Goal: Task Accomplishment & Management: Complete application form

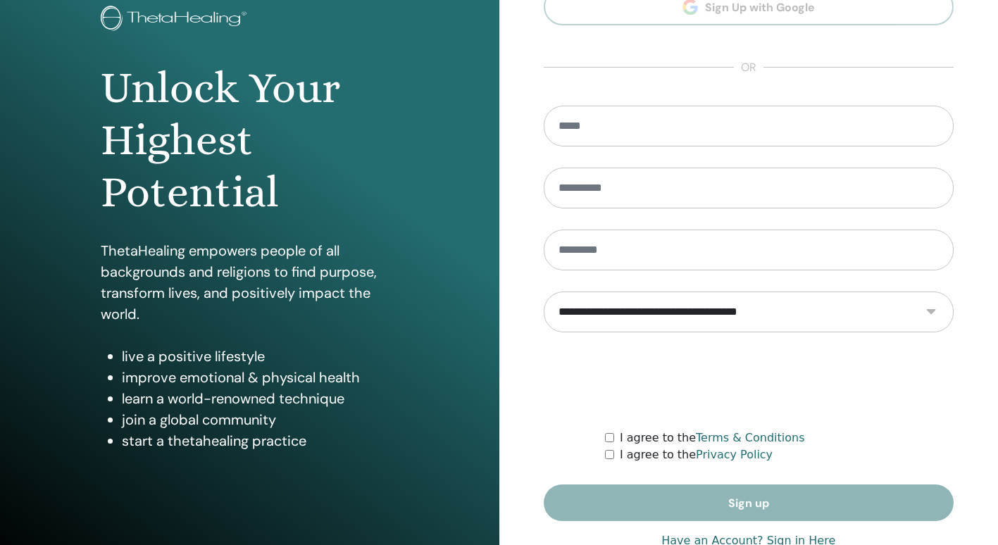
scroll to position [131, 0]
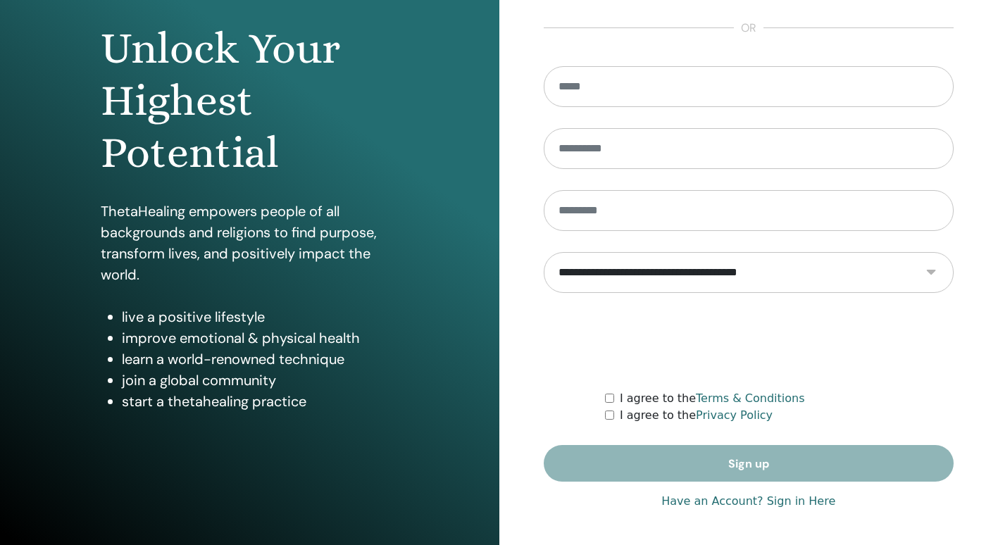
click at [736, 499] on link "Have an Account? Sign in Here" at bounding box center [748, 501] width 174 height 17
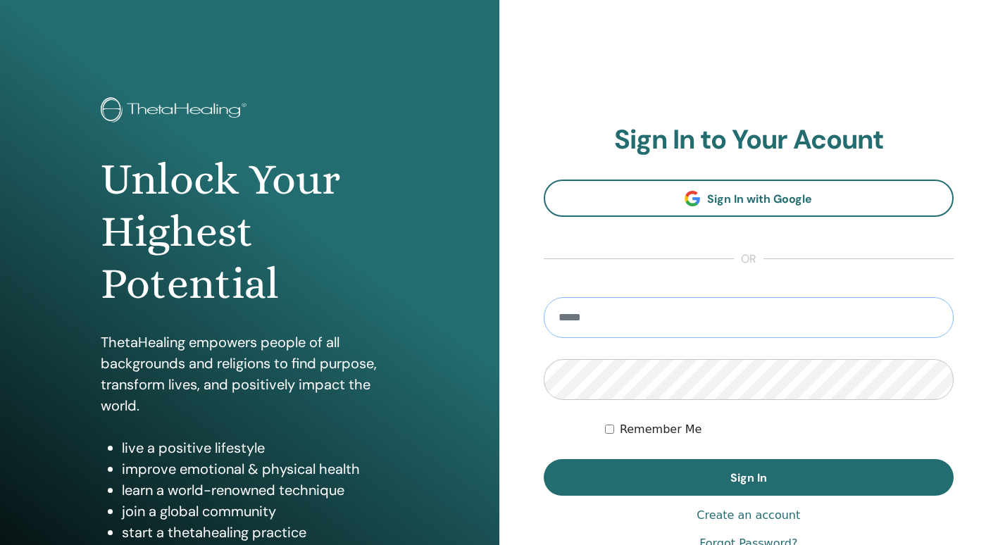
click at [648, 315] on input "email" at bounding box center [749, 317] width 410 height 41
type input "**********"
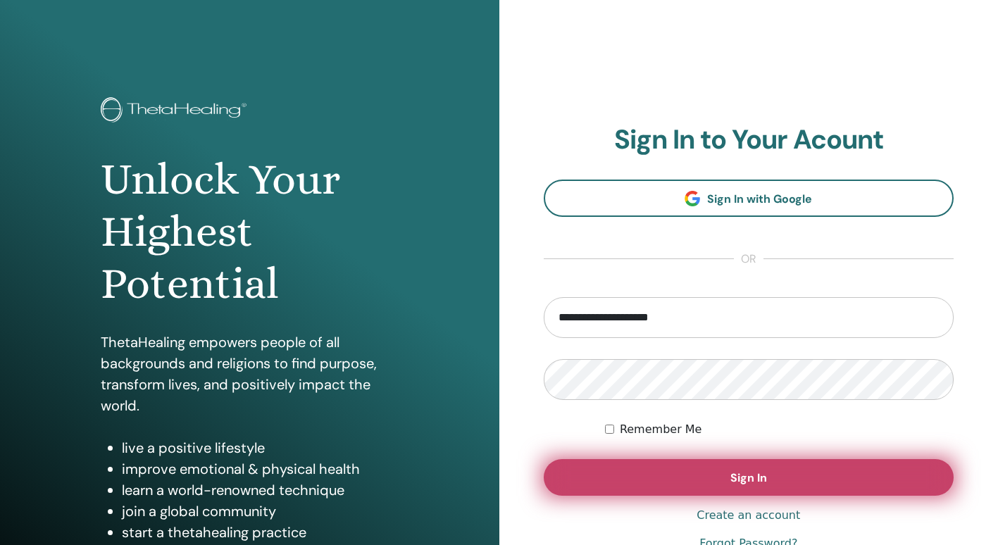
click at [686, 470] on button "Sign In" at bounding box center [749, 477] width 410 height 37
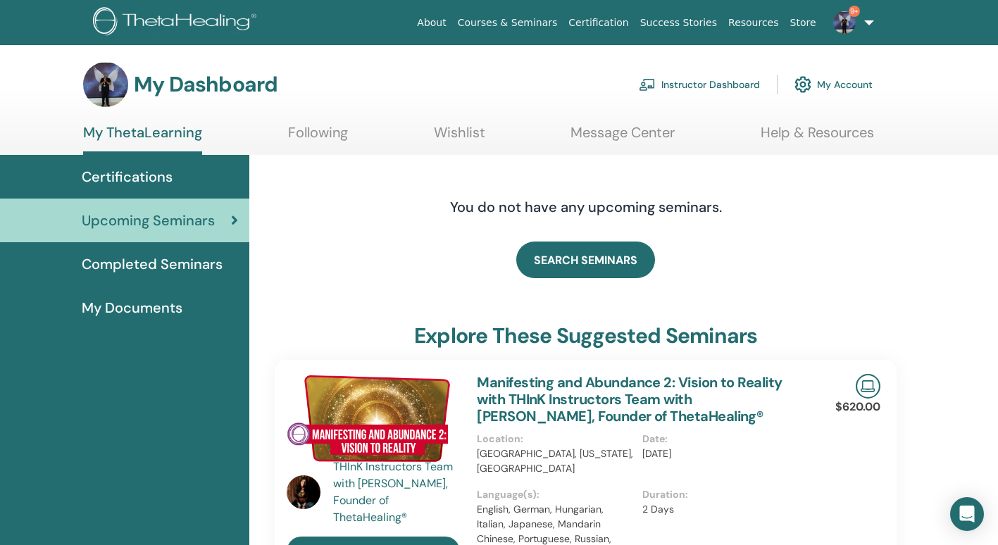
click at [729, 83] on link "Instructor Dashboard" at bounding box center [699, 84] width 121 height 31
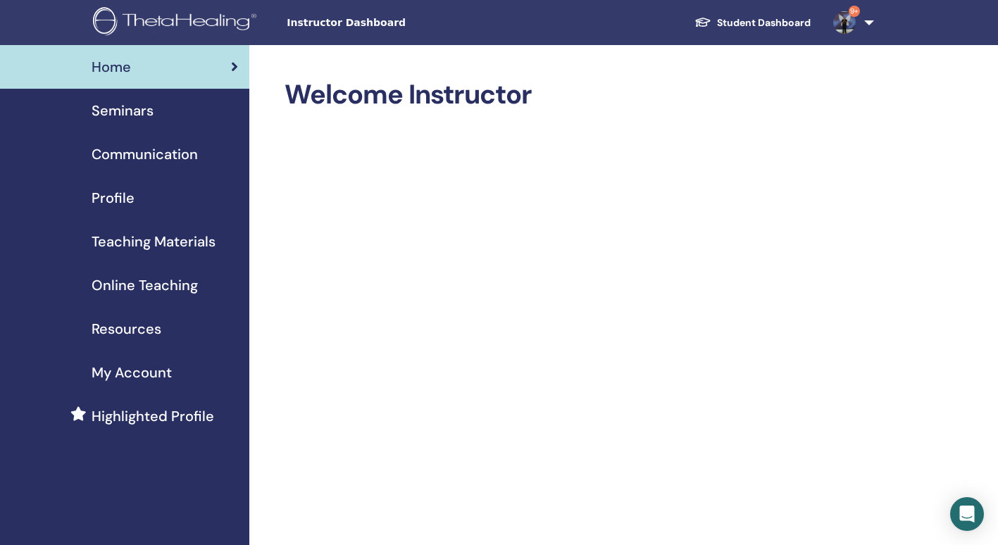
click at [119, 111] on span "Seminars" at bounding box center [123, 110] width 62 height 21
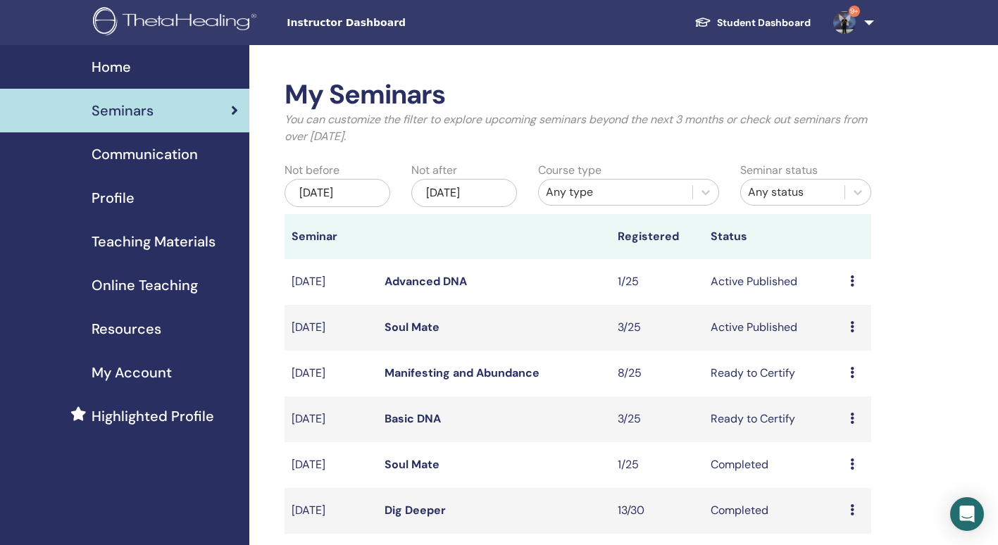
click at [422, 372] on link "Manifesting and Abundance" at bounding box center [461, 372] width 155 height 15
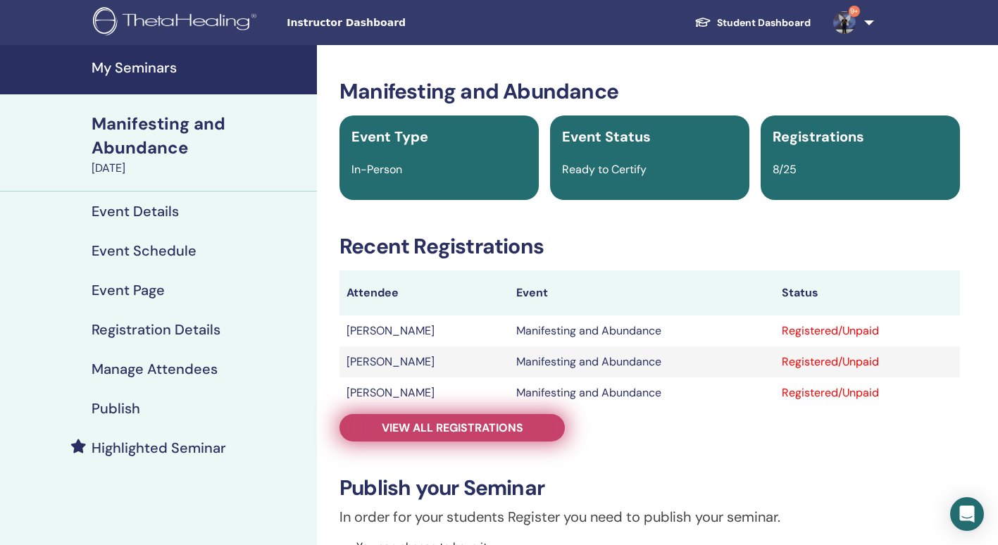
click at [487, 424] on span "View all registrations" at bounding box center [453, 427] width 142 height 15
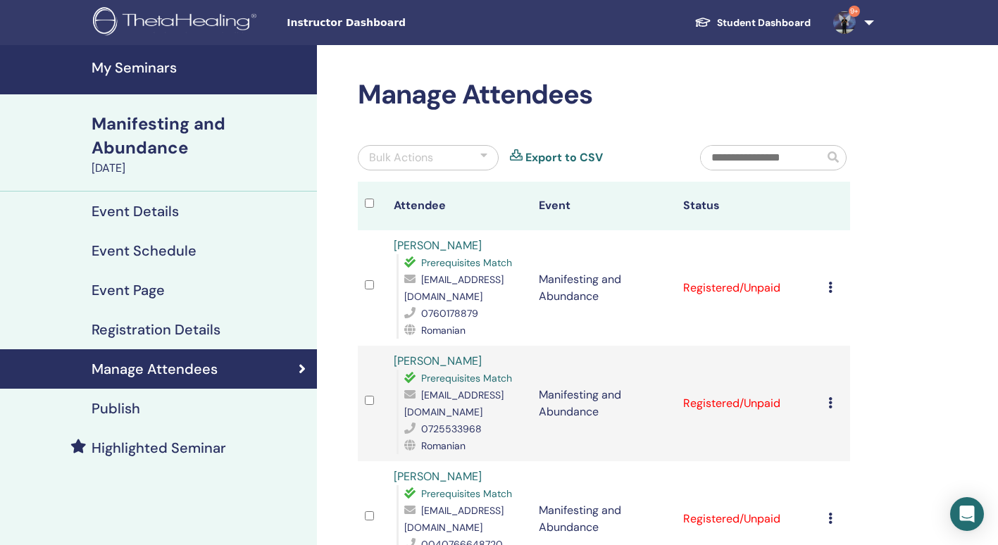
click at [829, 291] on icon at bounding box center [830, 287] width 4 height 11
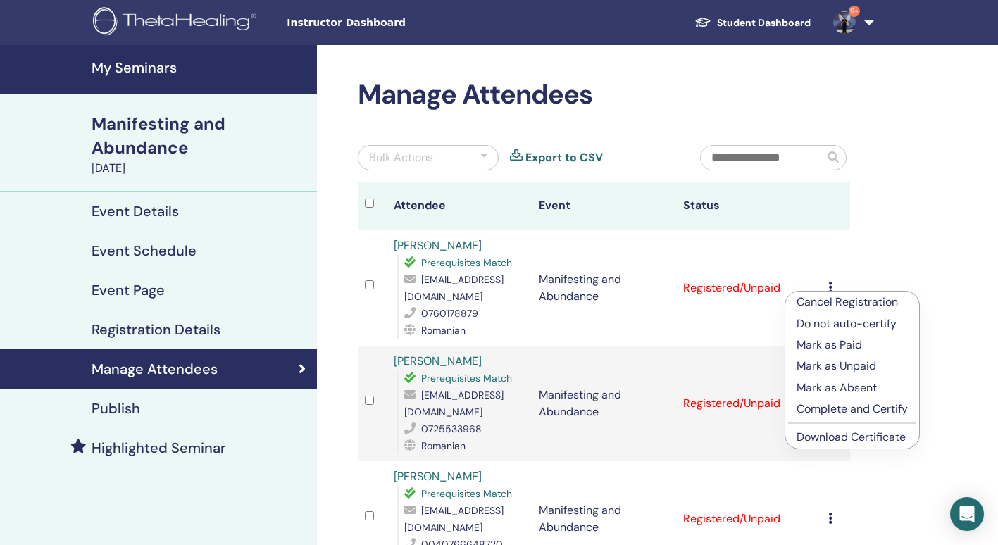
click at [841, 411] on p "Complete and Certify" at bounding box center [851, 409] width 111 height 17
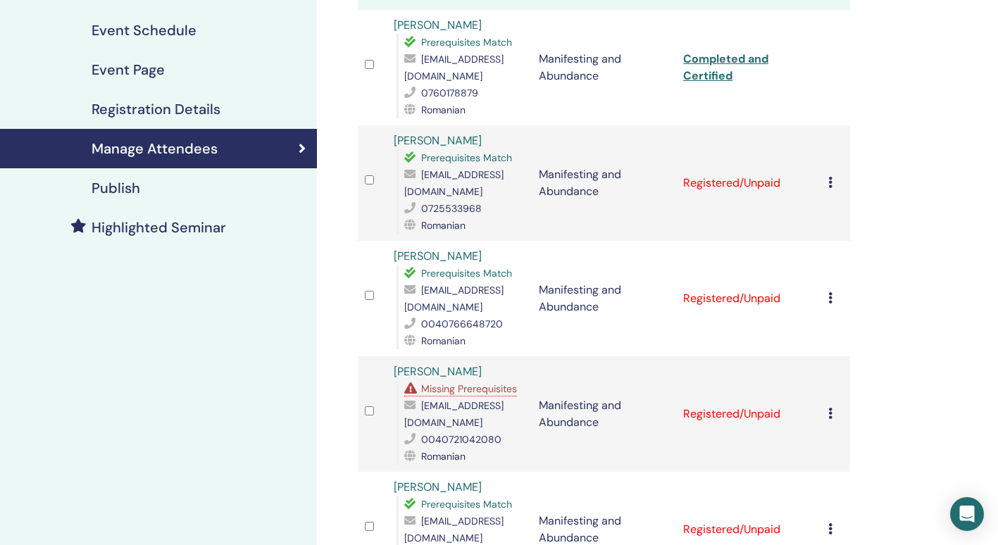
scroll to position [234, 0]
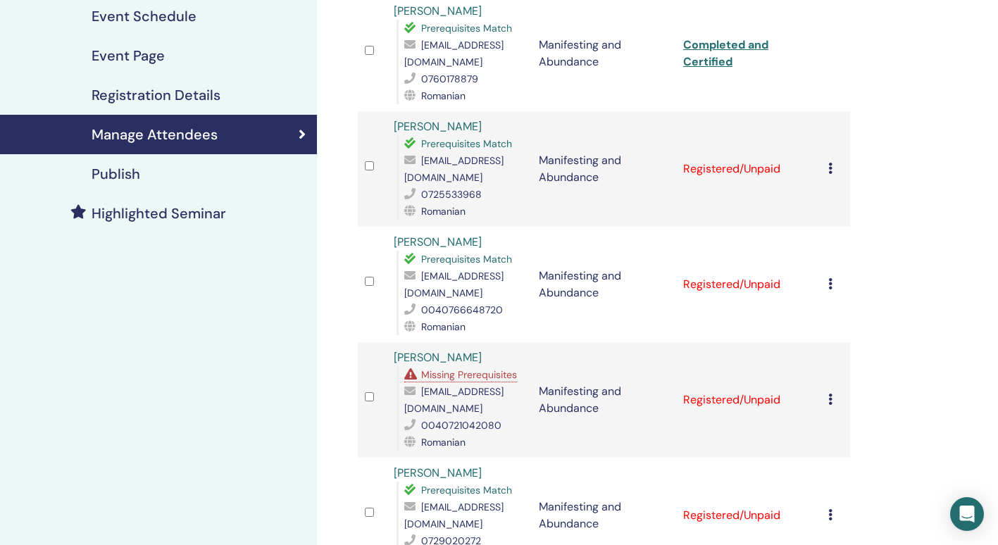
click at [828, 164] on icon at bounding box center [830, 168] width 4 height 11
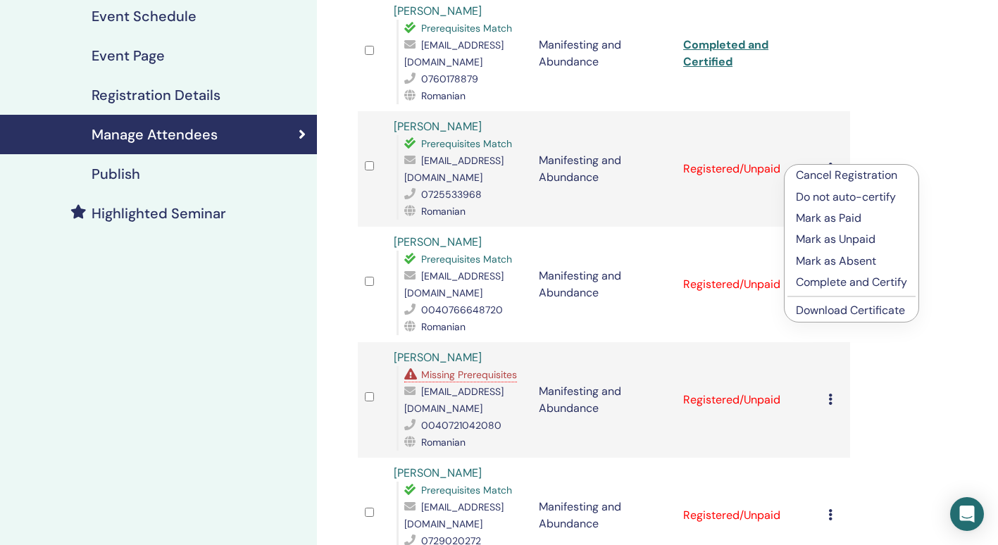
click at [822, 283] on p "Complete and Certify" at bounding box center [851, 282] width 111 height 17
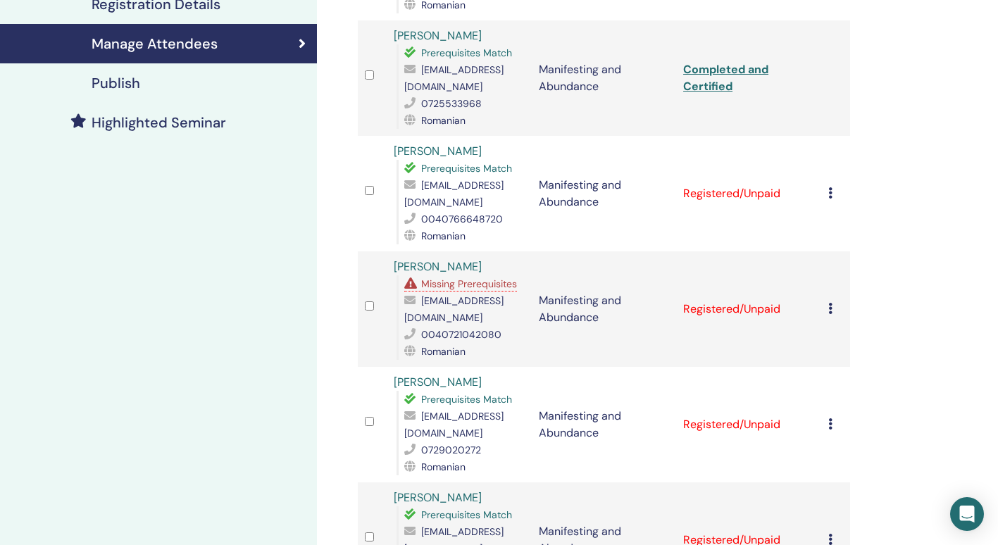
scroll to position [330, 0]
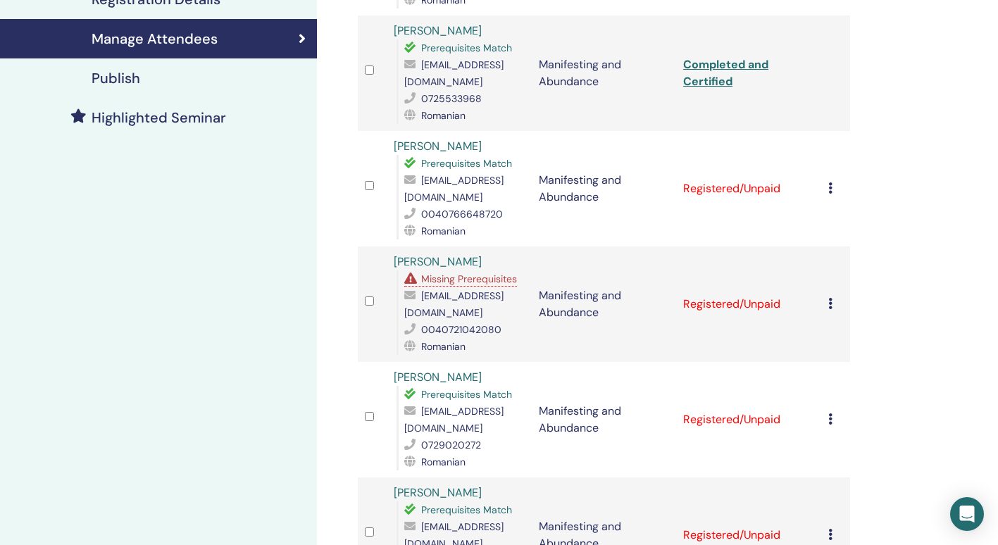
click at [829, 184] on icon at bounding box center [830, 187] width 4 height 11
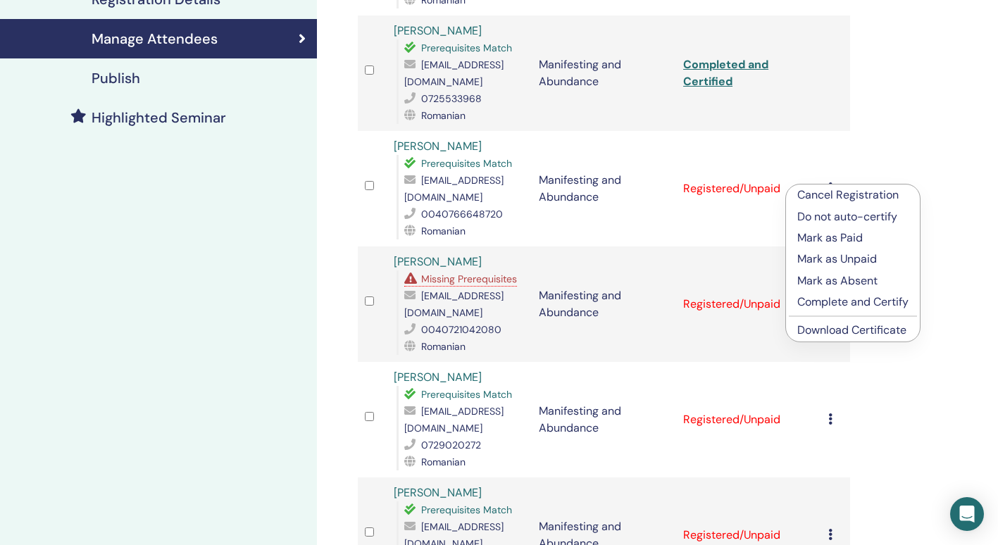
click at [827, 301] on p "Complete and Certify" at bounding box center [852, 302] width 111 height 17
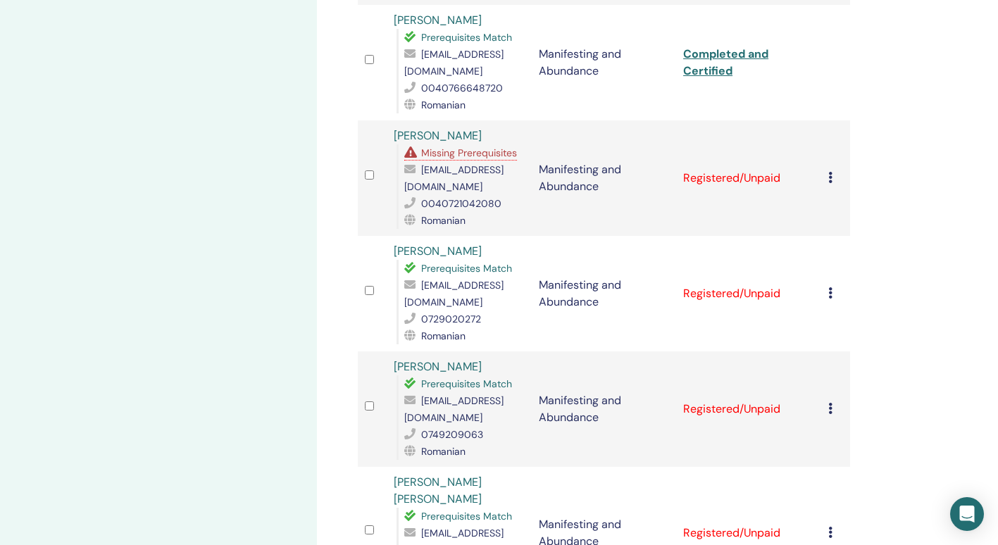
scroll to position [457, 0]
click at [828, 180] on icon at bounding box center [830, 176] width 4 height 11
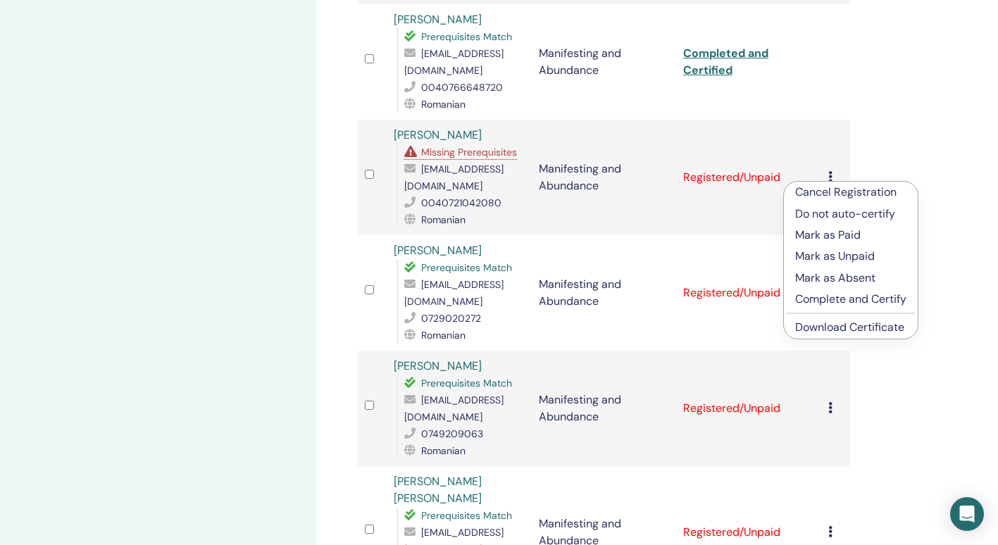
click at [829, 301] on p "Complete and Certify" at bounding box center [850, 299] width 111 height 17
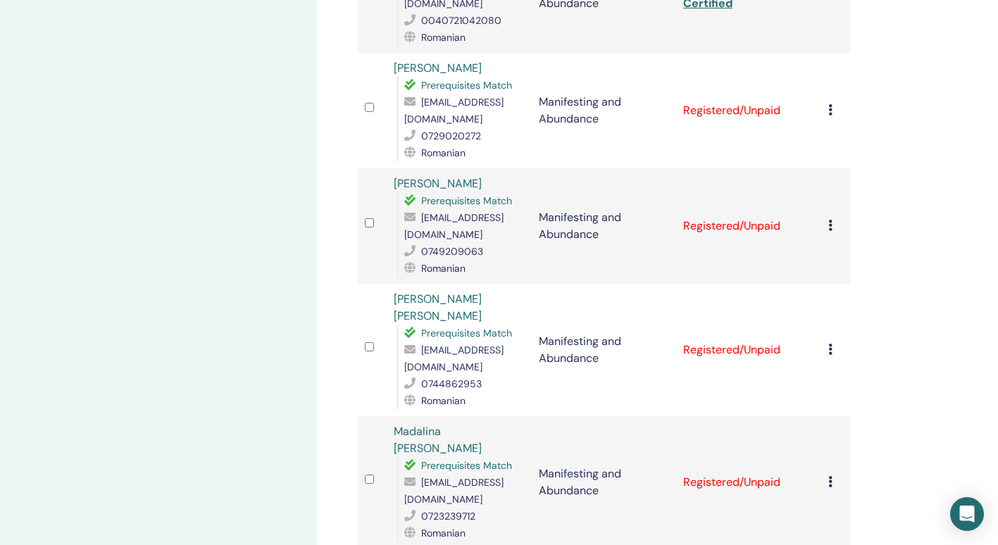
scroll to position [660, 0]
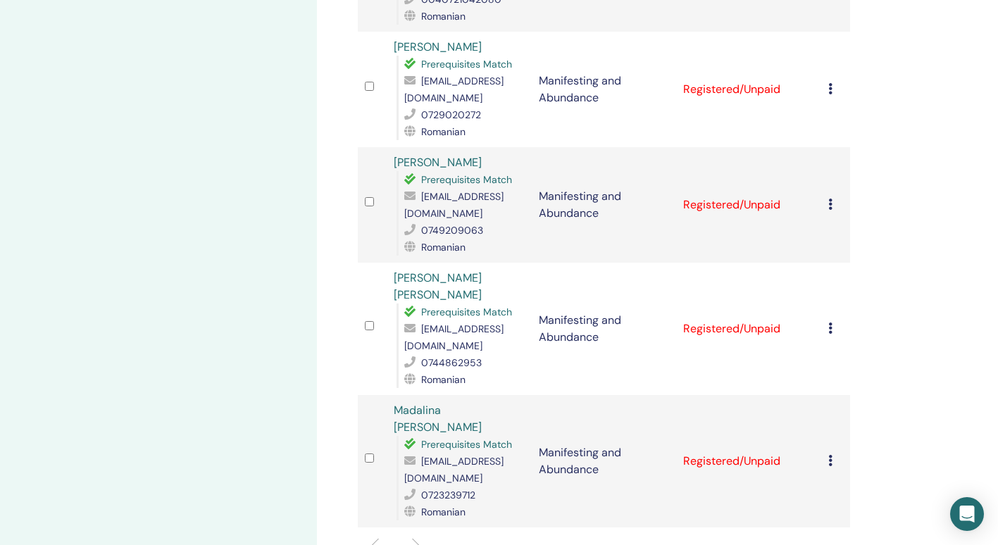
click at [830, 93] on icon at bounding box center [830, 88] width 4 height 11
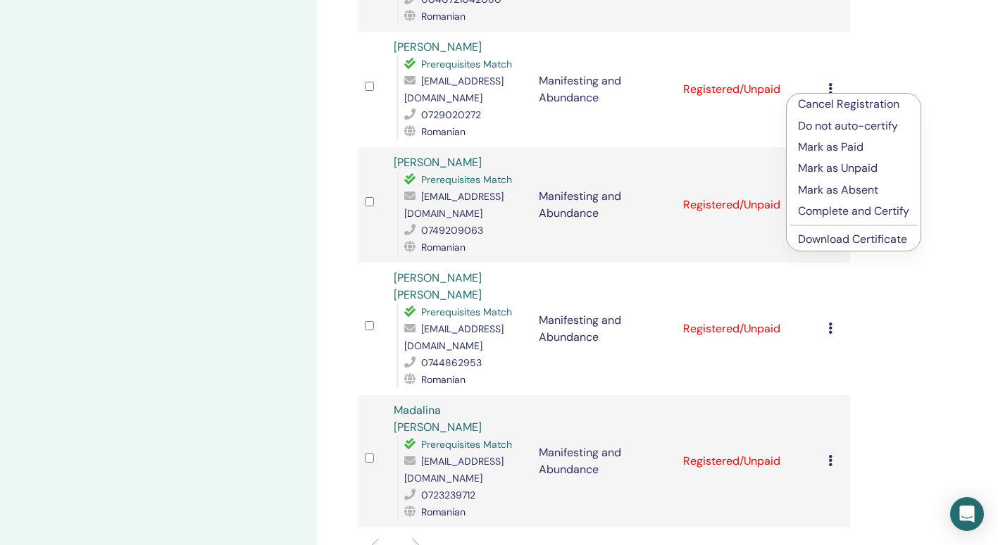
click at [830, 210] on p "Complete and Certify" at bounding box center [853, 211] width 111 height 17
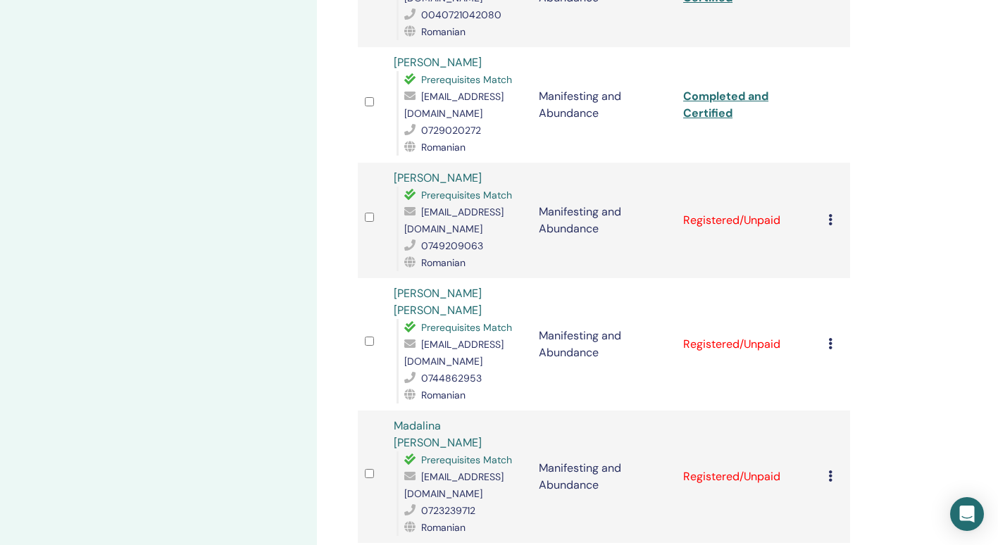
scroll to position [648, 0]
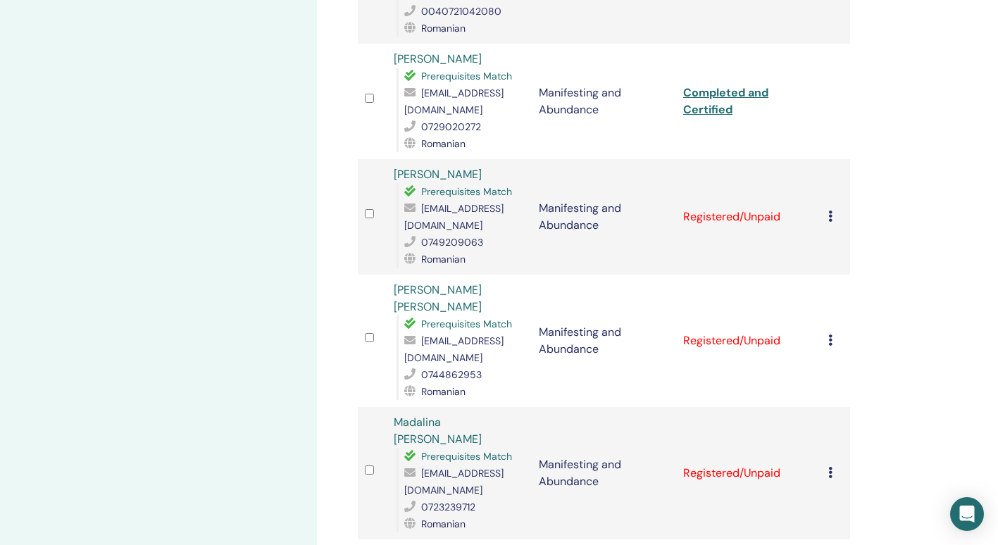
click at [828, 211] on icon at bounding box center [830, 216] width 4 height 11
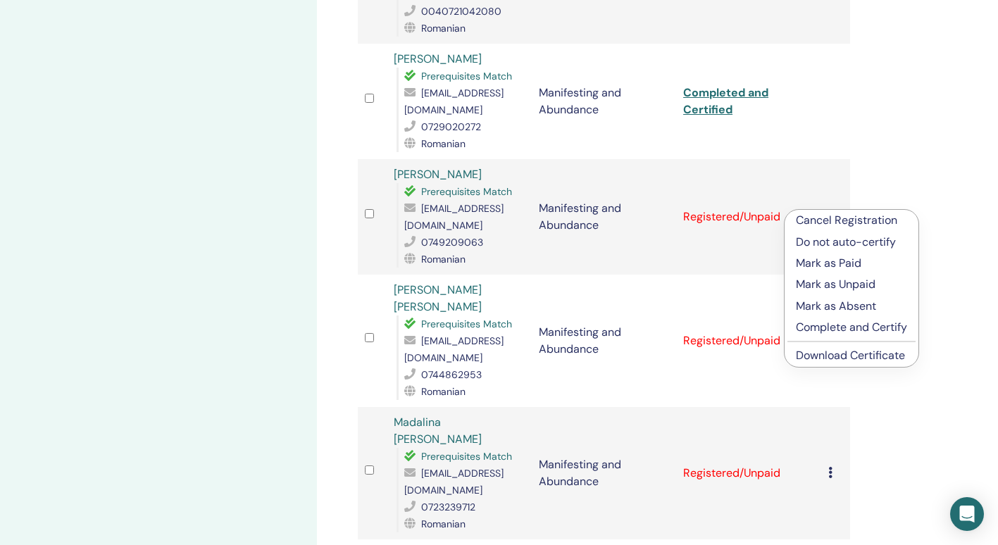
click at [839, 330] on p "Complete and Certify" at bounding box center [851, 327] width 111 height 17
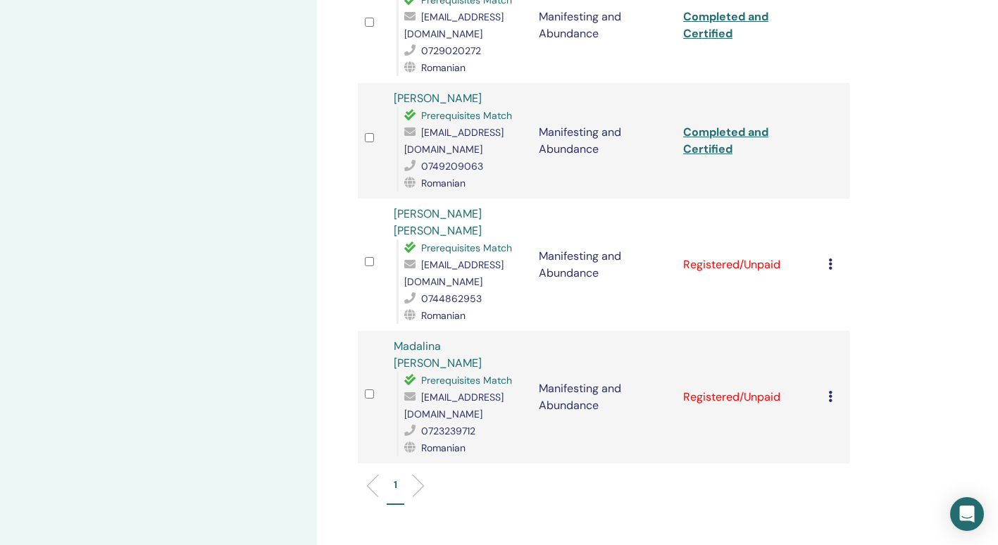
scroll to position [757, 0]
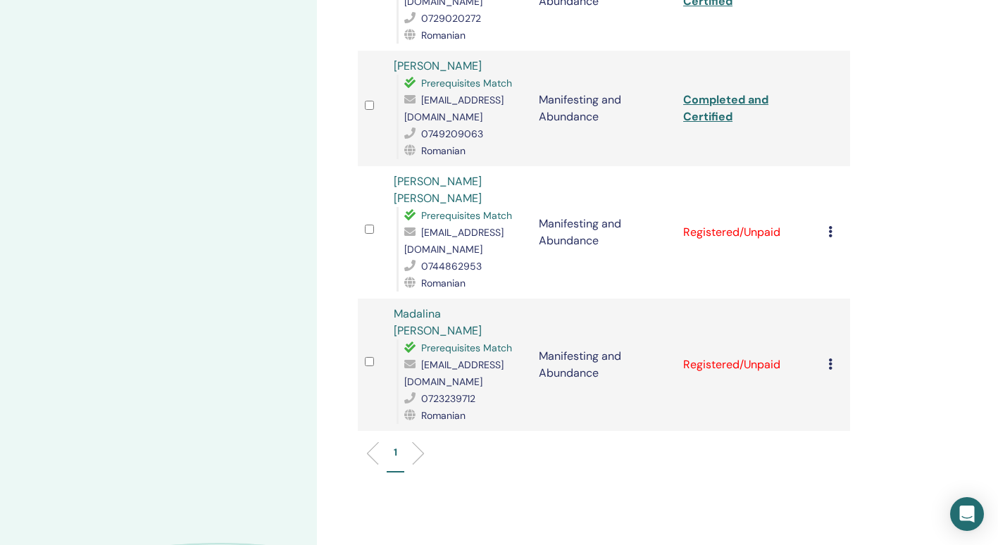
click at [830, 226] on icon at bounding box center [830, 231] width 4 height 11
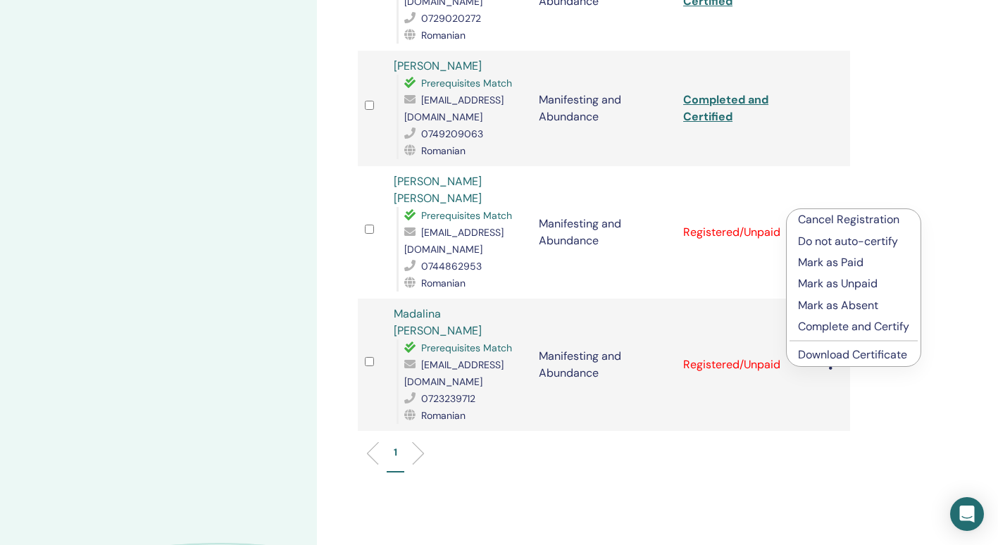
click at [832, 327] on p "Complete and Certify" at bounding box center [853, 326] width 111 height 17
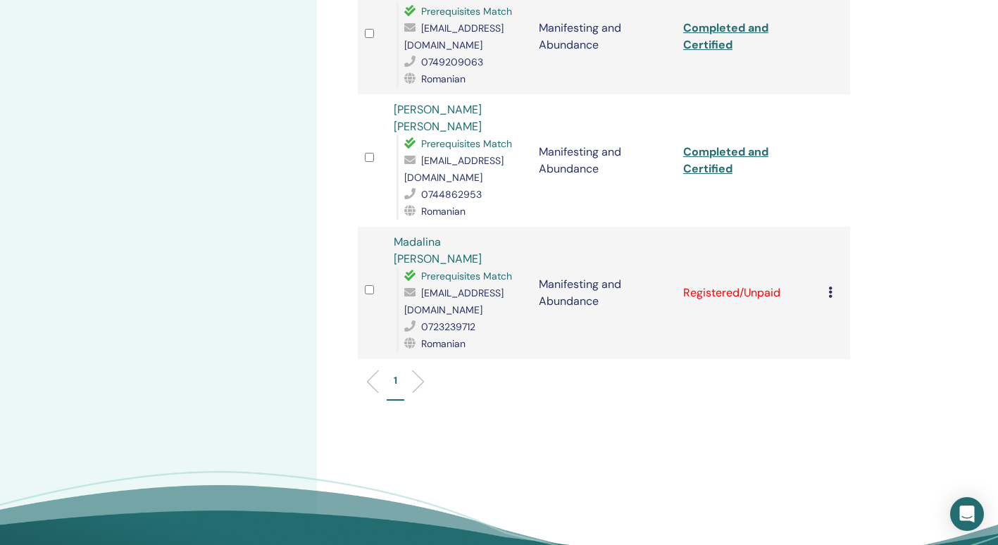
scroll to position [838, 0]
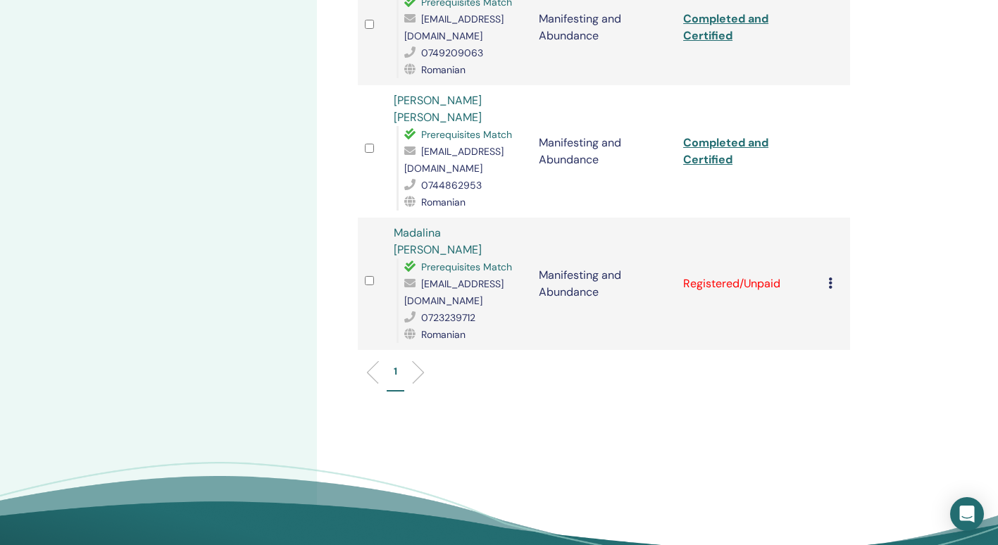
click at [830, 277] on icon at bounding box center [830, 282] width 4 height 11
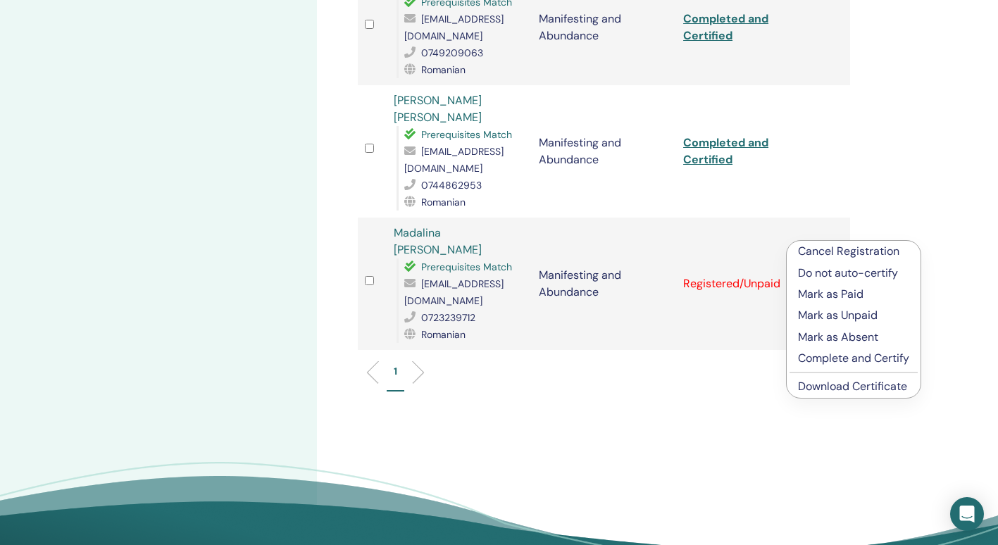
click at [824, 357] on p "Complete and Certify" at bounding box center [853, 358] width 111 height 17
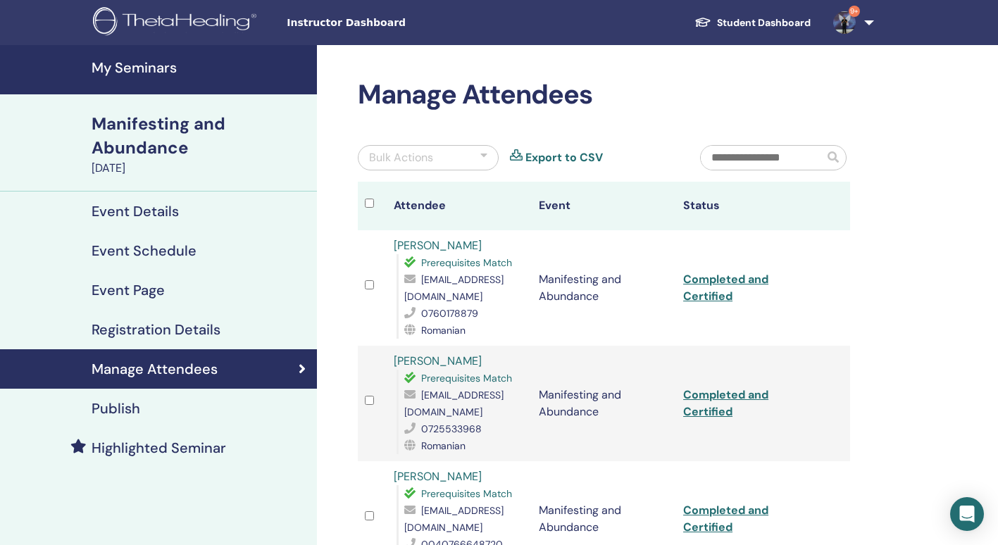
click at [127, 68] on h4 "My Seminars" at bounding box center [200, 67] width 217 height 17
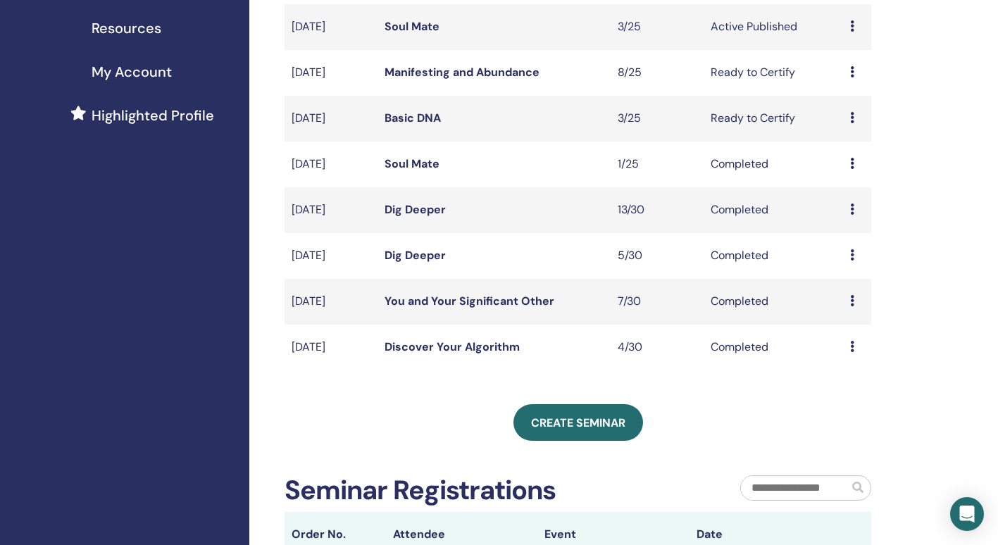
scroll to position [302, 0]
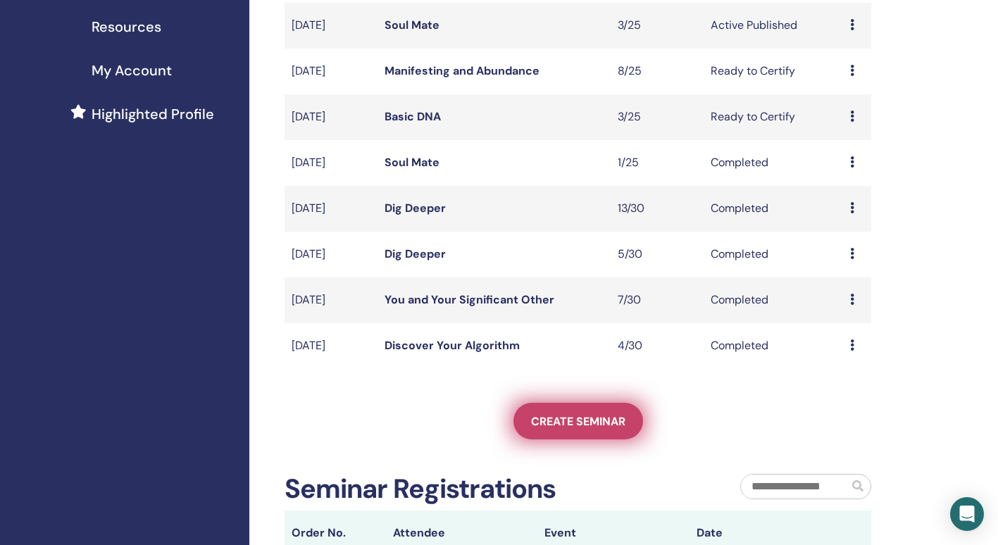
click at [571, 424] on span "Create seminar" at bounding box center [578, 421] width 94 height 15
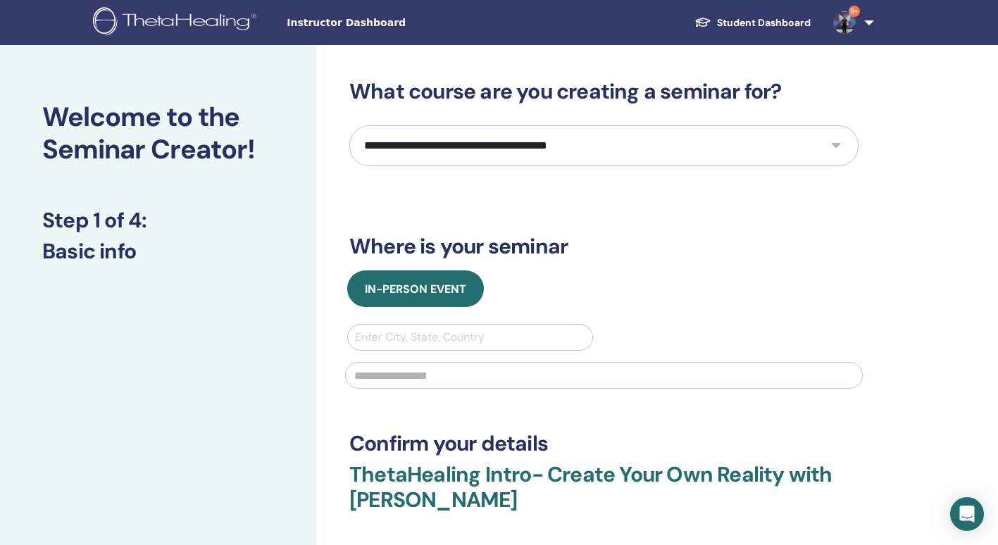
click at [836, 142] on select "**********" at bounding box center [603, 145] width 509 height 41
select select "****"
click at [349, 125] on select "**********" at bounding box center [603, 145] width 509 height 41
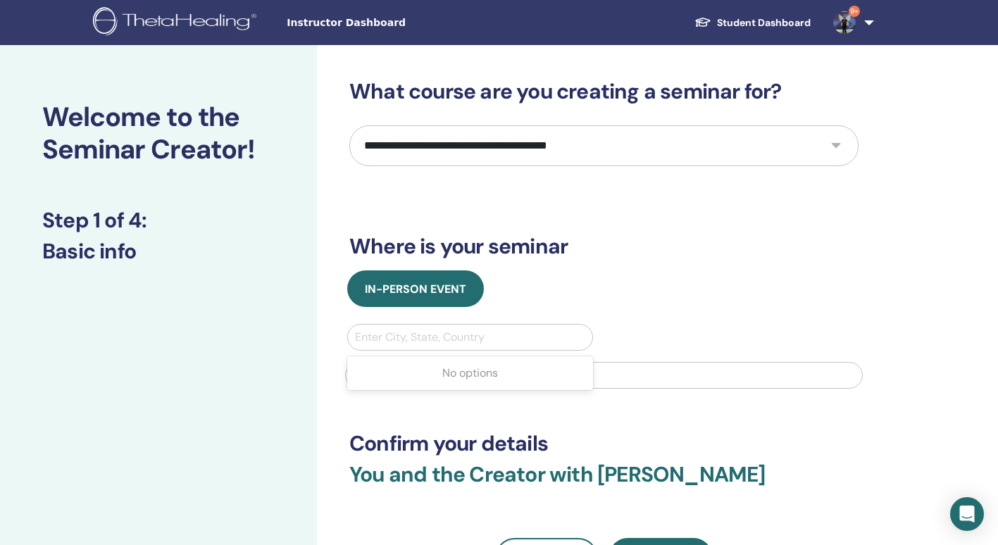
click at [469, 340] on div at bounding box center [470, 337] width 230 height 20
type input "****"
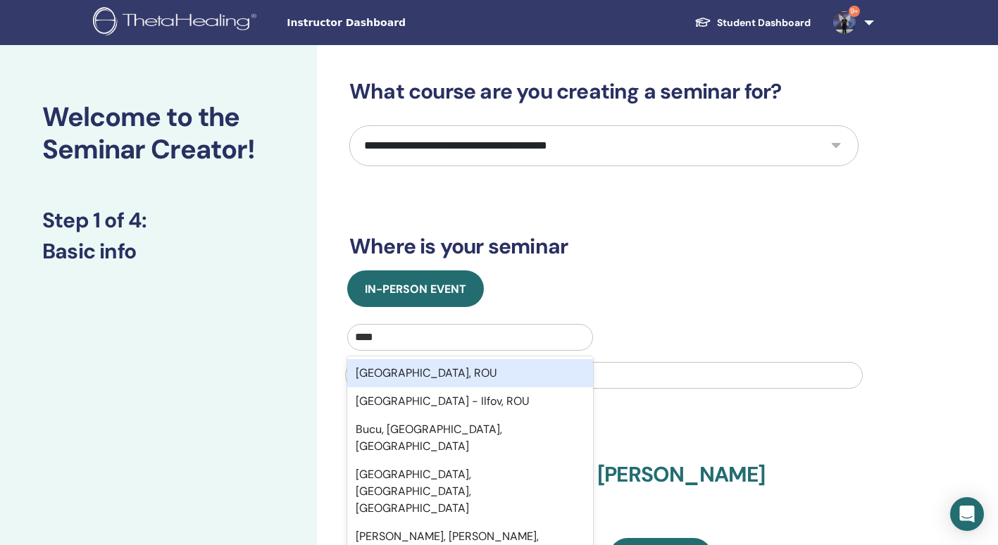
click at [413, 370] on div "[GEOGRAPHIC_DATA], ROU" at bounding box center [470, 373] width 246 height 28
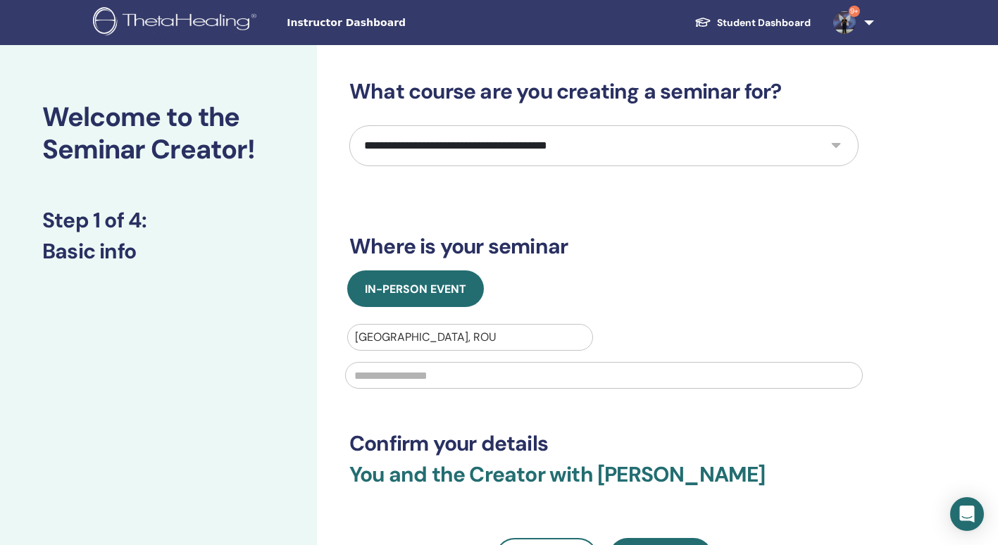
click at [413, 370] on input "text" at bounding box center [604, 375] width 518 height 27
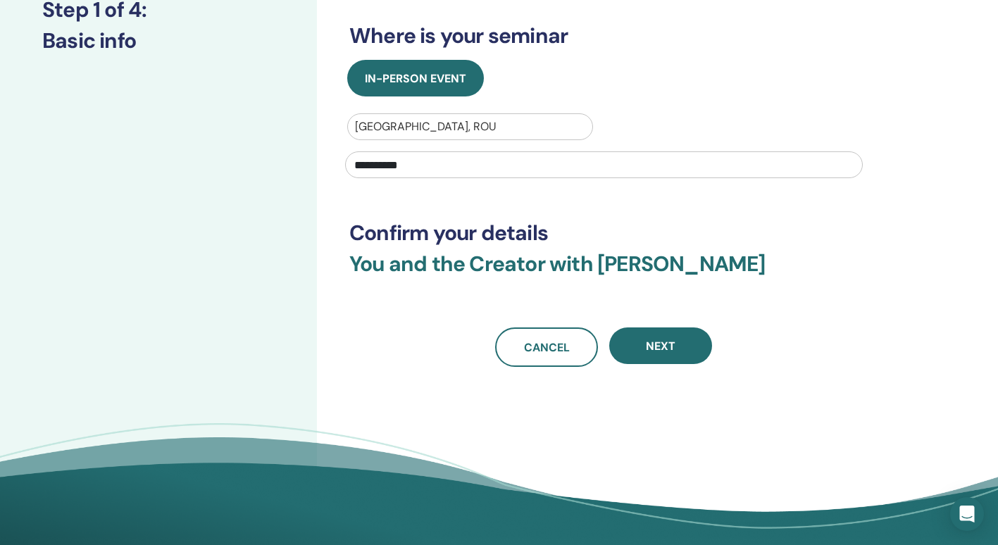
scroll to position [210, 0]
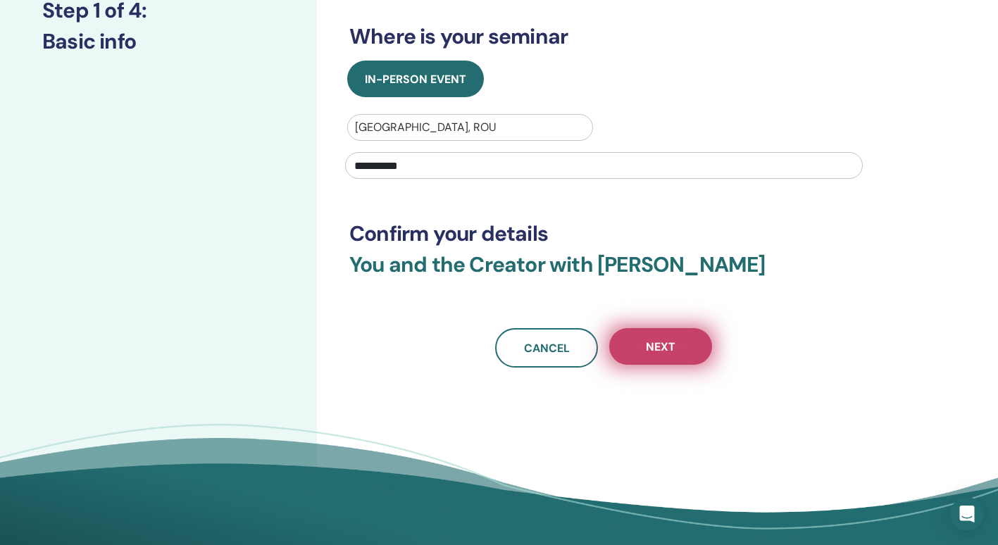
type input "**********"
click at [686, 344] on button "Next" at bounding box center [660, 346] width 103 height 37
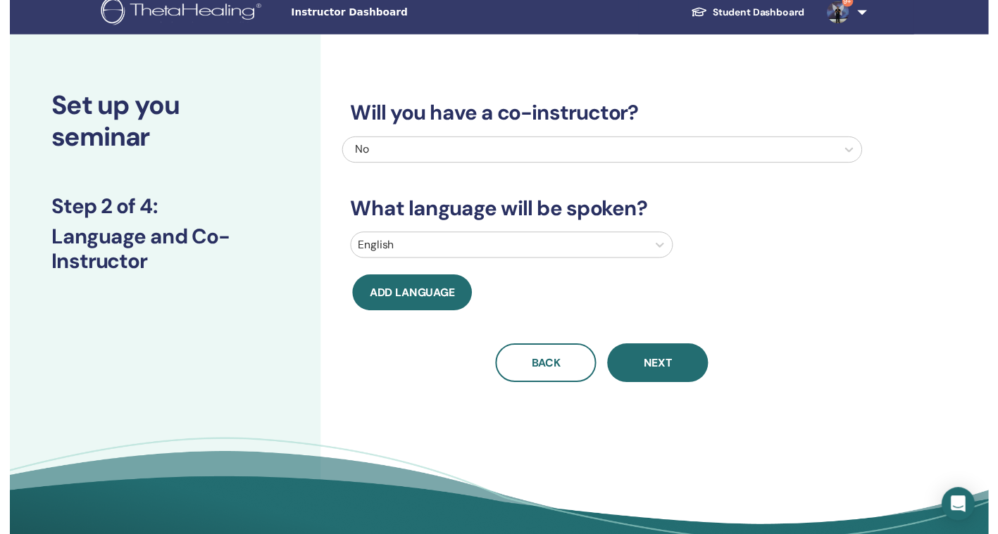
scroll to position [0, 0]
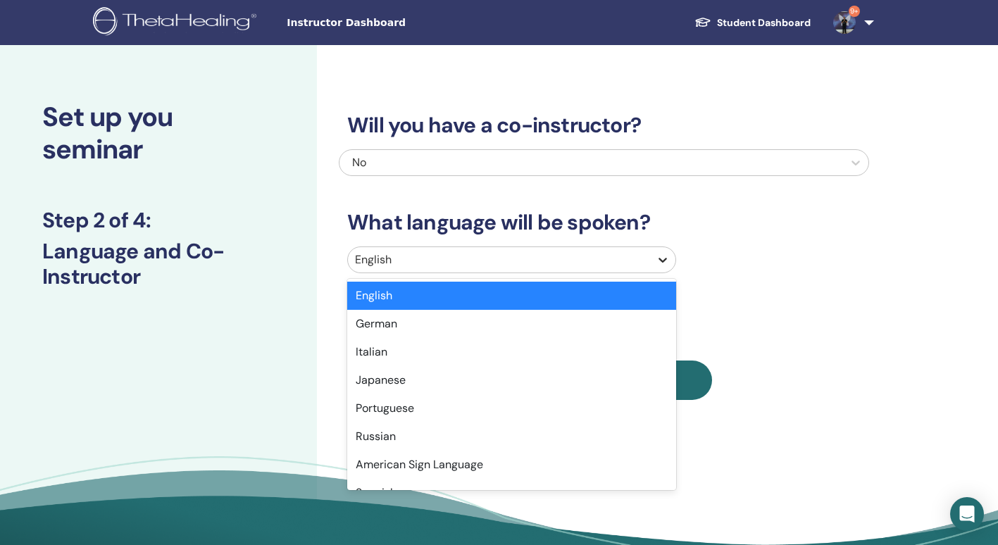
click at [664, 258] on icon at bounding box center [663, 260] width 14 height 14
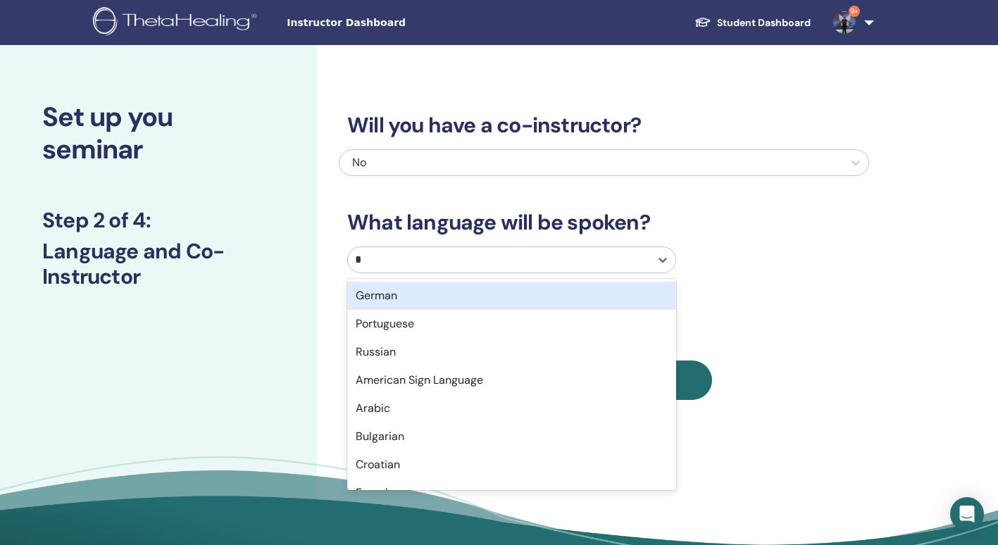
type input "**"
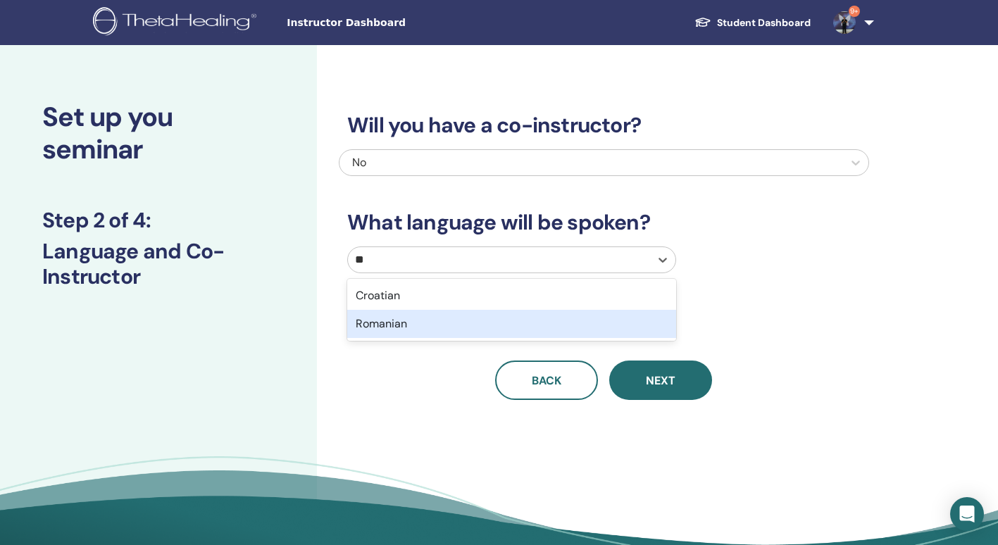
click at [374, 332] on div "Romanian" at bounding box center [511, 324] width 329 height 28
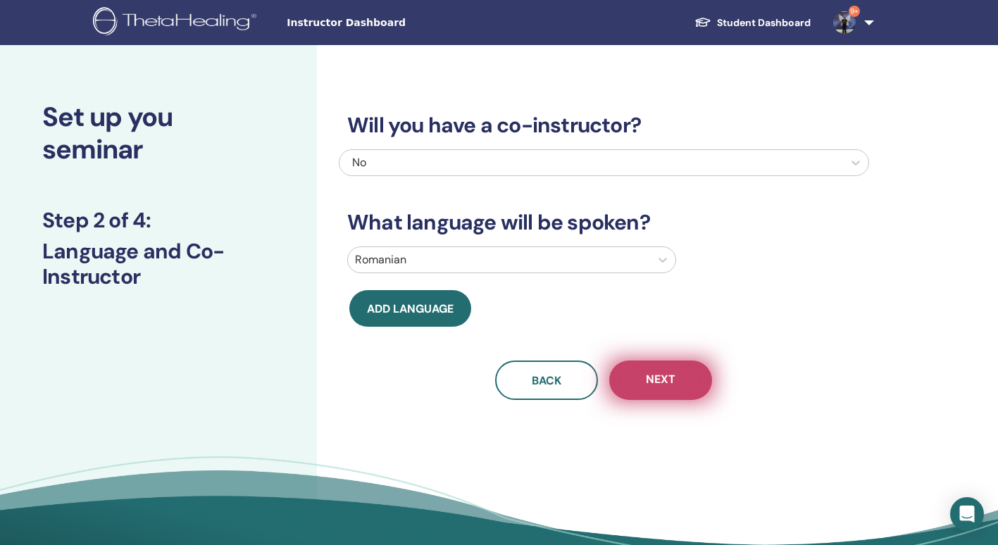
click at [645, 375] on button "Next" at bounding box center [660, 379] width 103 height 39
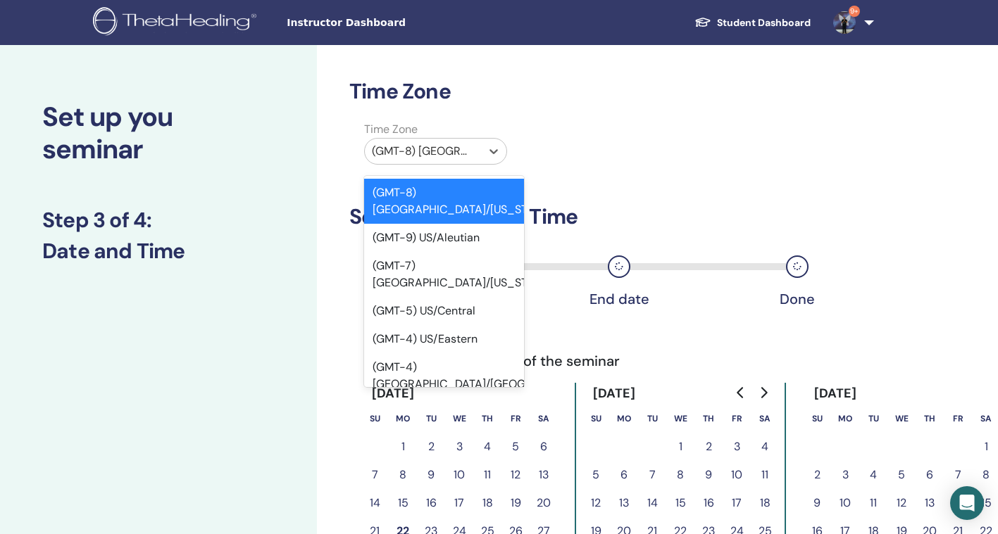
click at [425, 149] on div at bounding box center [423, 152] width 102 height 20
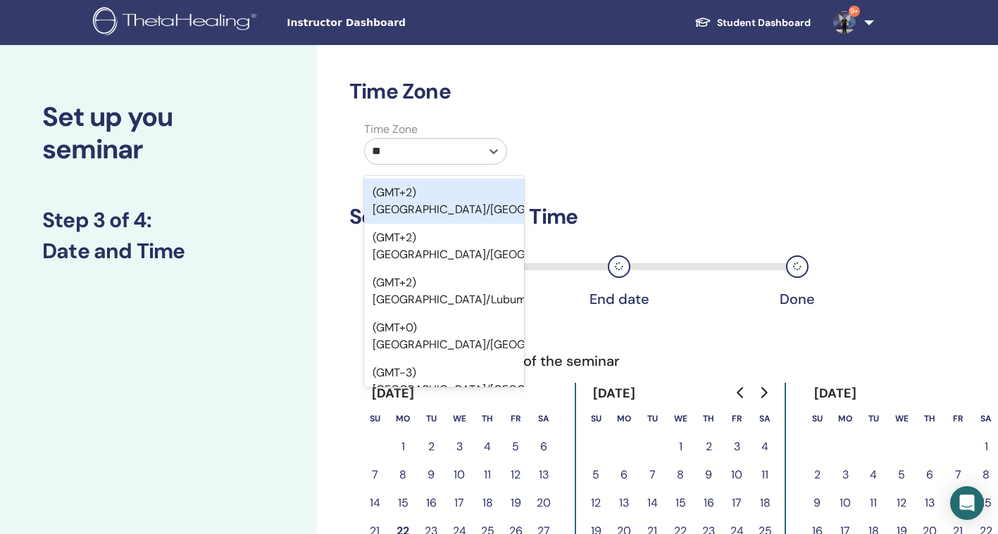
type input "***"
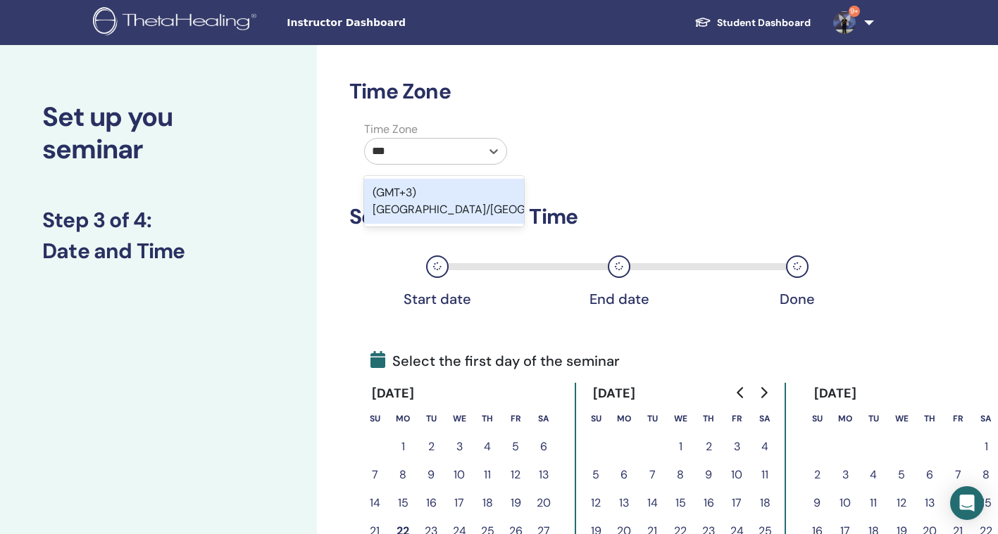
click at [385, 196] on div "(GMT+3) [GEOGRAPHIC_DATA]/[GEOGRAPHIC_DATA]" at bounding box center [444, 201] width 160 height 45
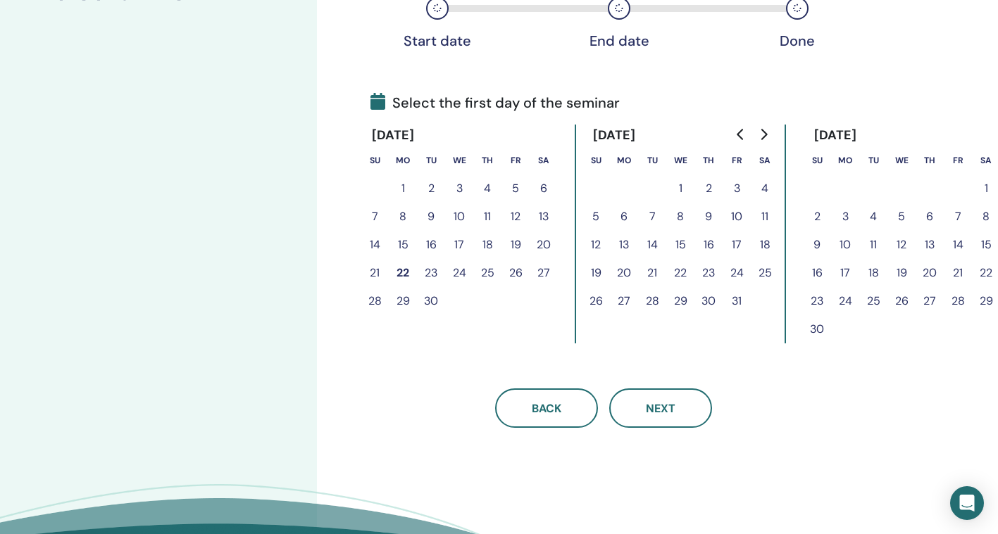
scroll to position [261, 0]
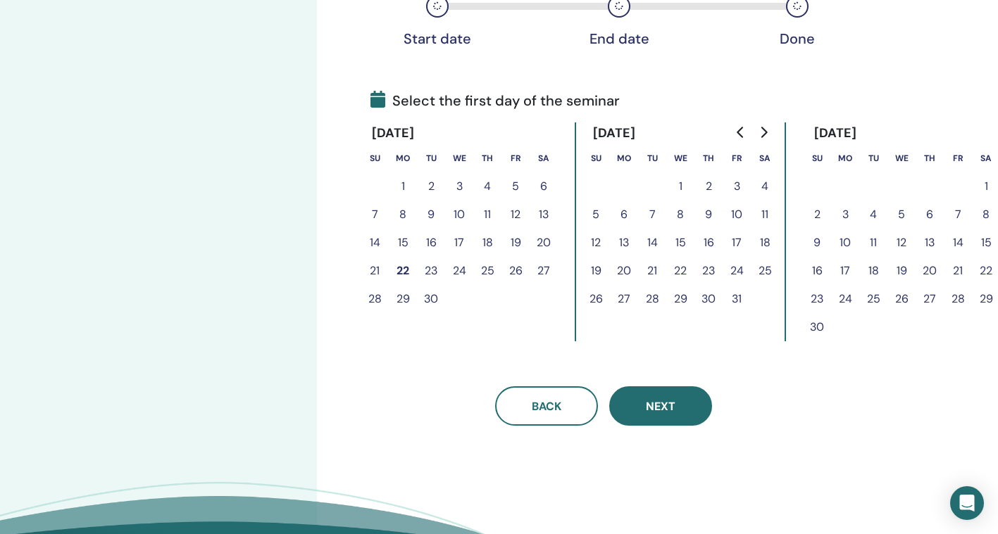
click at [669, 398] on button "Next" at bounding box center [660, 406] width 103 height 39
click at [698, 413] on button "Next" at bounding box center [660, 406] width 103 height 39
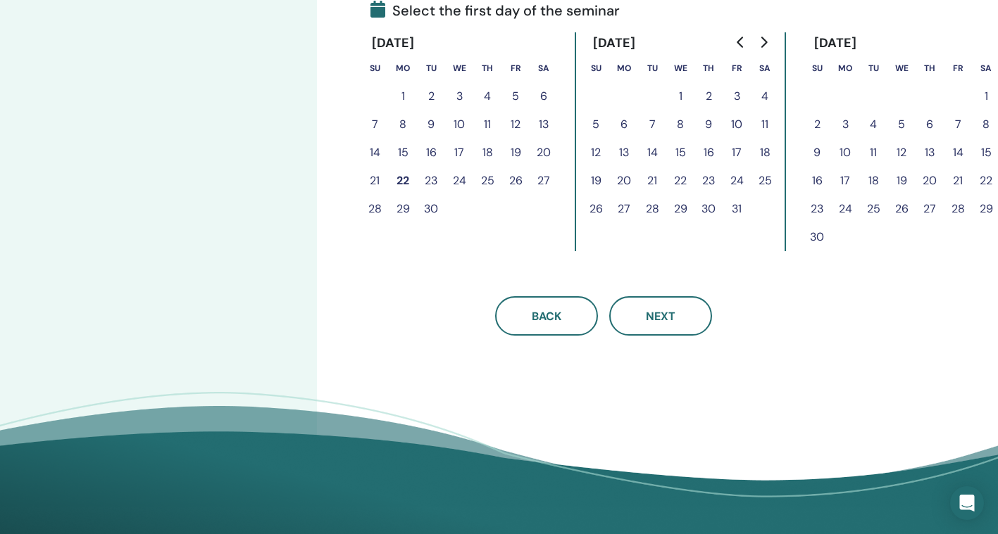
scroll to position [155, 0]
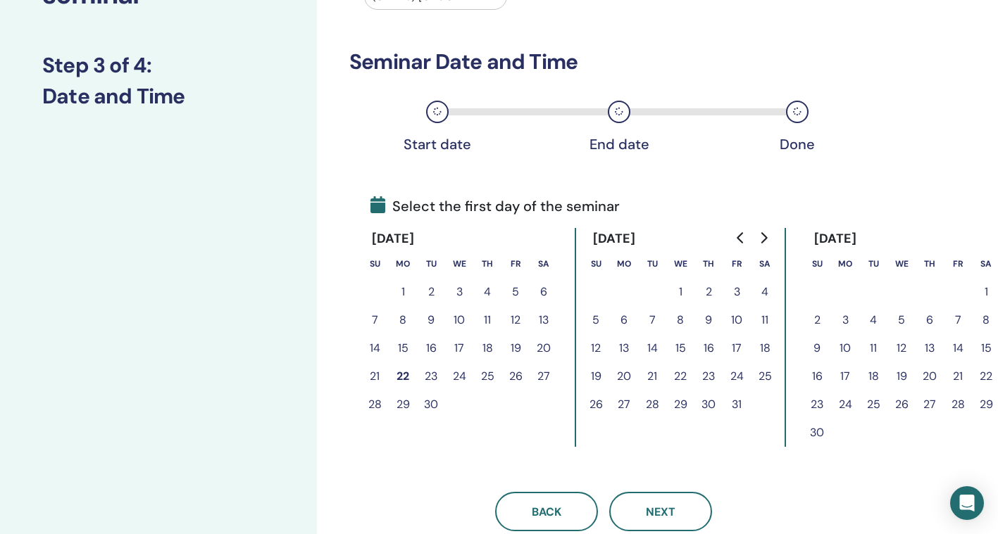
drag, startPoint x: 940, startPoint y: 237, endPoint x: 778, endPoint y: 254, distance: 162.8
click at [778, 254] on div "[DATE] Su Mo Tu We Th Fr Sa 1 2 3 4 5 6 7 8 9 10 11 12 13 14 15 16 17 18 19 20 …" at bounding box center [603, 337] width 487 height 219
click at [954, 236] on div "[DATE]" at bounding box center [901, 239] width 197 height 22
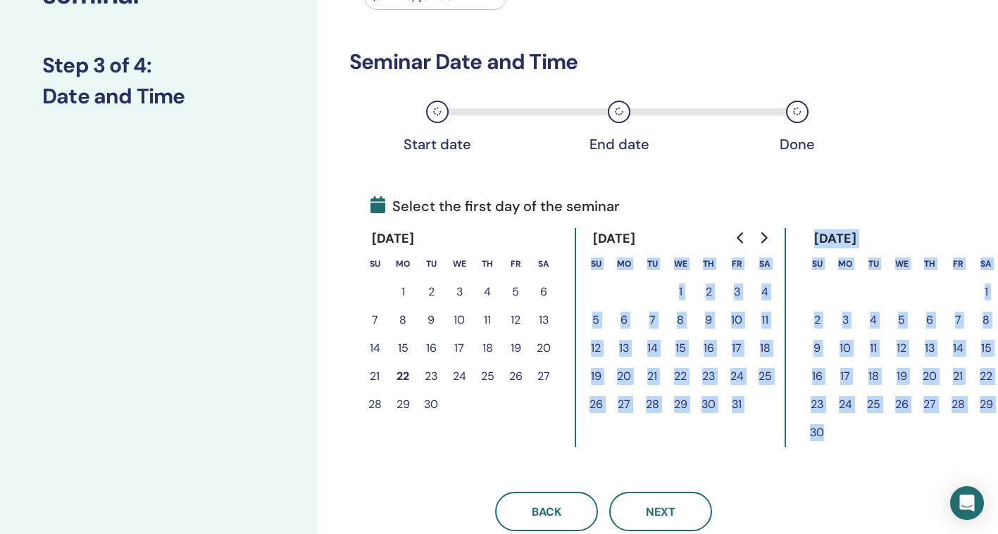
drag, startPoint x: 899, startPoint y: 425, endPoint x: 766, endPoint y: 445, distance: 134.5
click at [766, 445] on div "[DATE] Su Mo Tu We Th Fr Sa 1 2 3 4 5 6 7 8 9 10 11 12 13 14 15 16 17 18 19 20 …" at bounding box center [603, 337] width 487 height 219
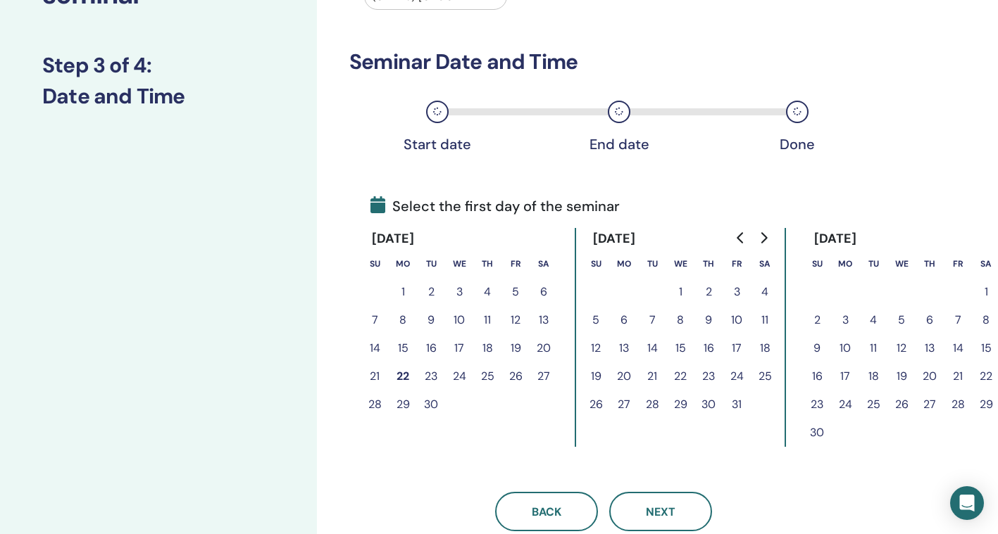
drag, startPoint x: 766, startPoint y: 445, endPoint x: 881, endPoint y: 450, distance: 114.9
click at [881, 450] on div "Time Zone Time Zone (GMT+3) [GEOGRAPHIC_DATA]/[GEOGRAPHIC_DATA] Seminar Date an…" at bounding box center [649, 309] width 665 height 839
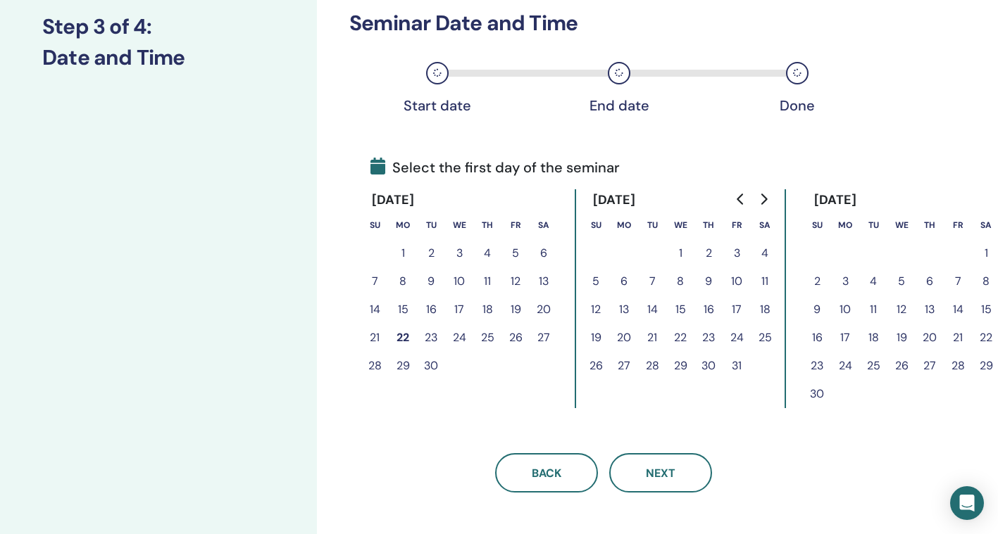
scroll to position [87, 0]
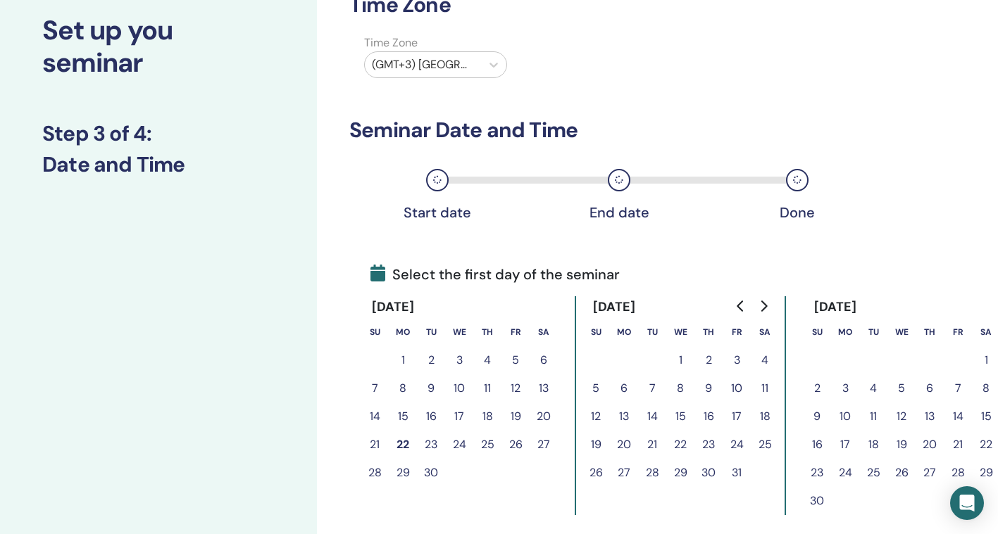
click at [441, 176] on icon at bounding box center [437, 180] width 8 height 8
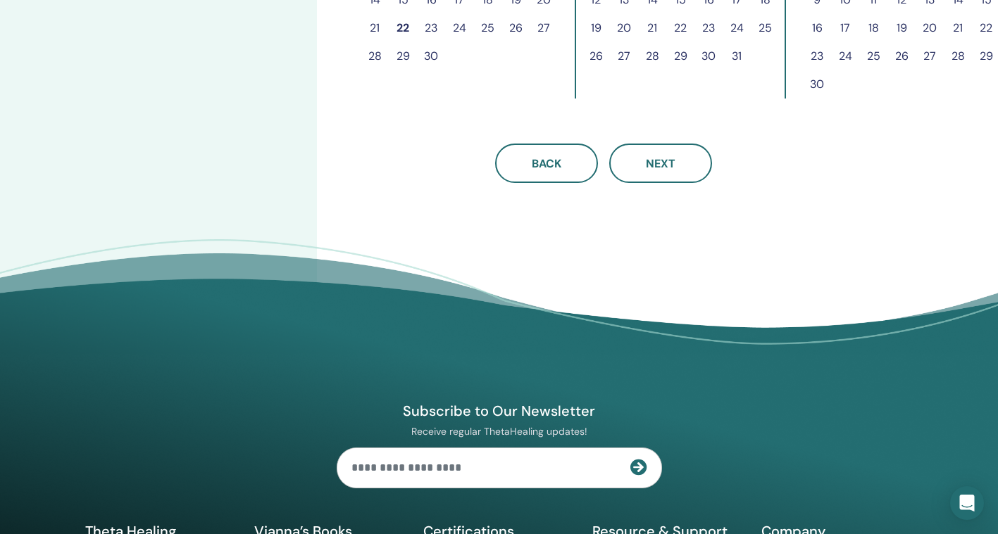
scroll to position [504, 0]
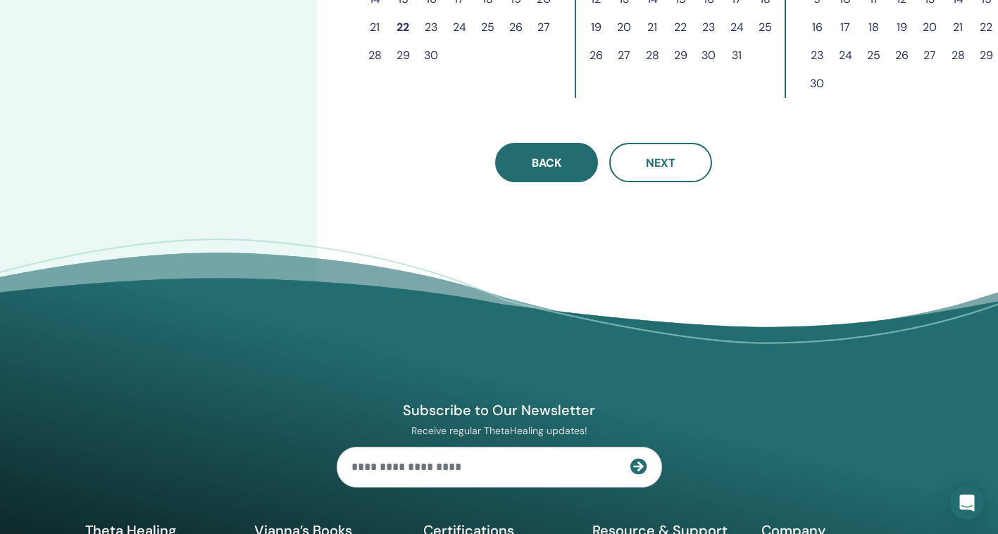
click at [525, 167] on button "Back" at bounding box center [546, 162] width 103 height 39
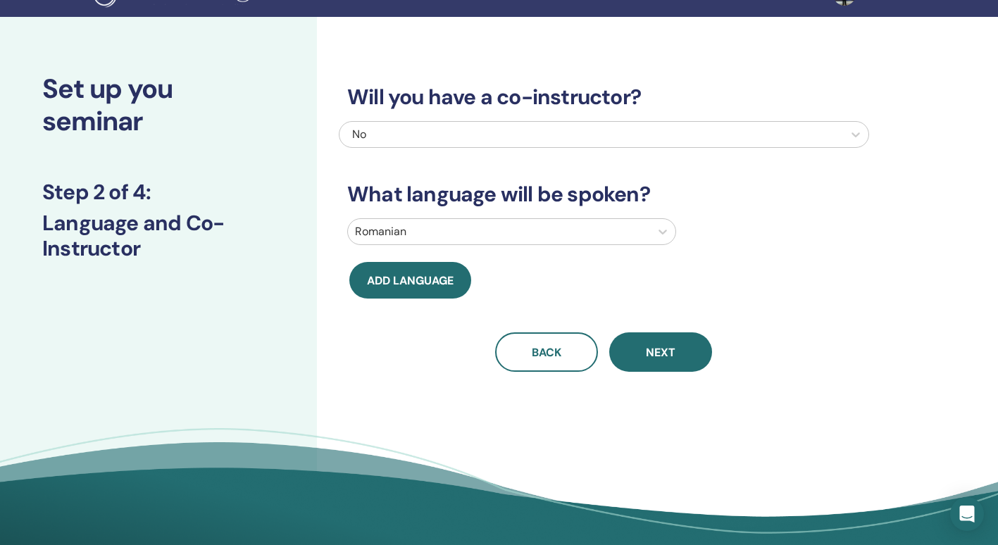
scroll to position [27, 0]
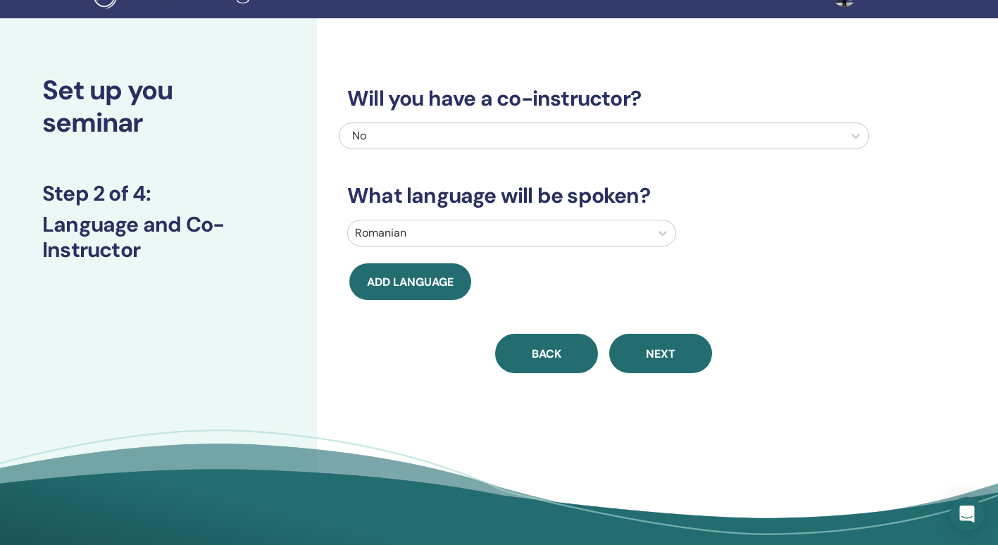
click at [537, 349] on span "Back" at bounding box center [547, 353] width 30 height 15
select select "****"
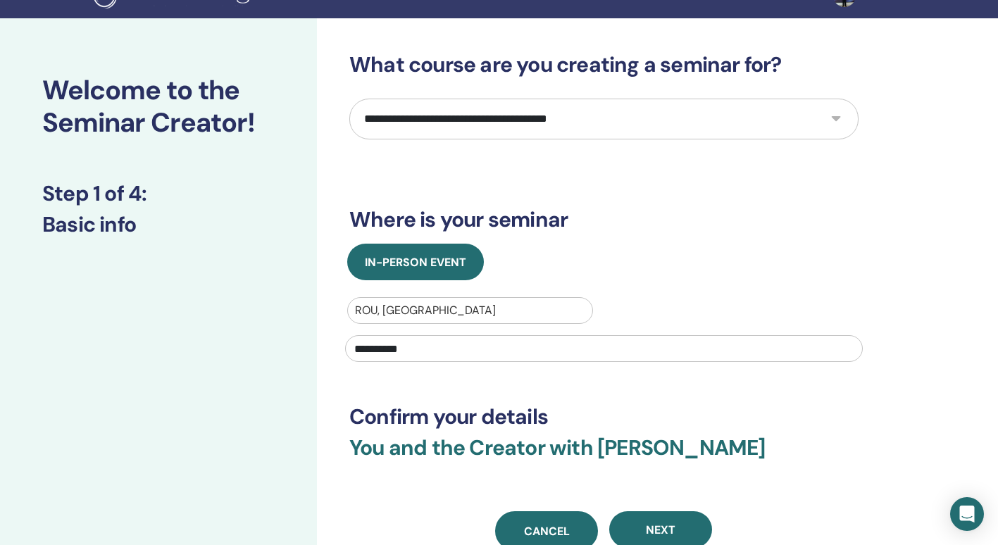
click at [558, 521] on link "Cancel" at bounding box center [546, 530] width 103 height 39
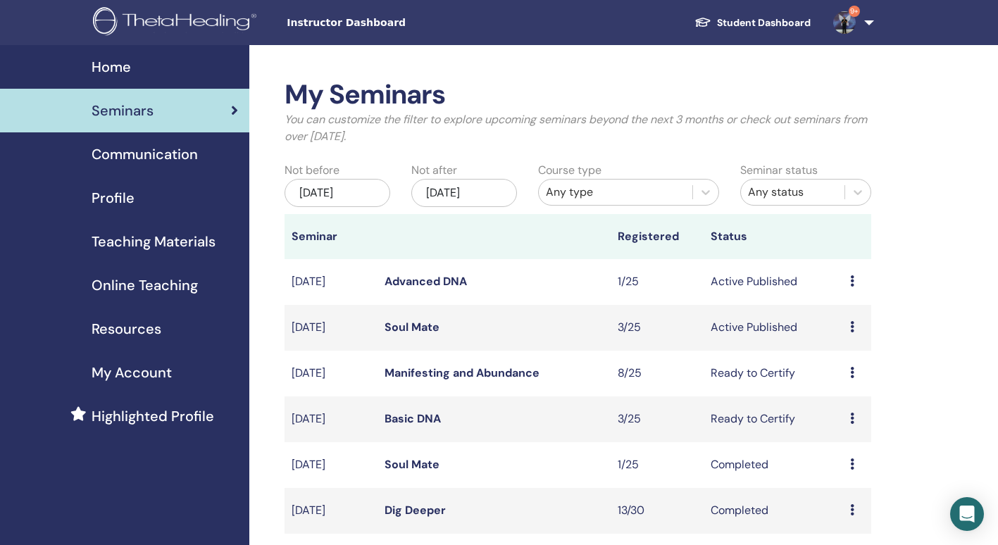
click at [868, 25] on link "9+" at bounding box center [851, 22] width 58 height 45
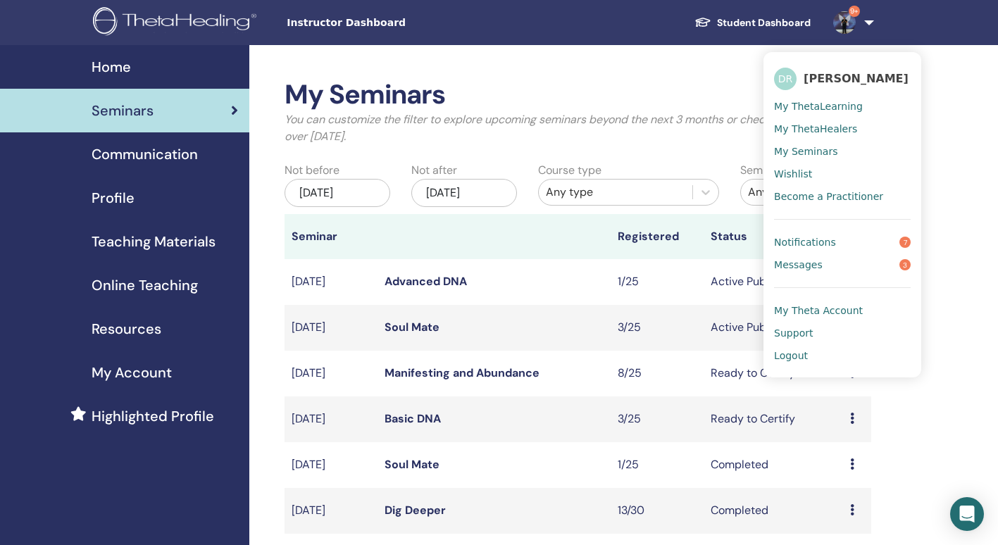
click at [789, 353] on span "Logout" at bounding box center [791, 355] width 34 height 13
